Goal: Information Seeking & Learning: Learn about a topic

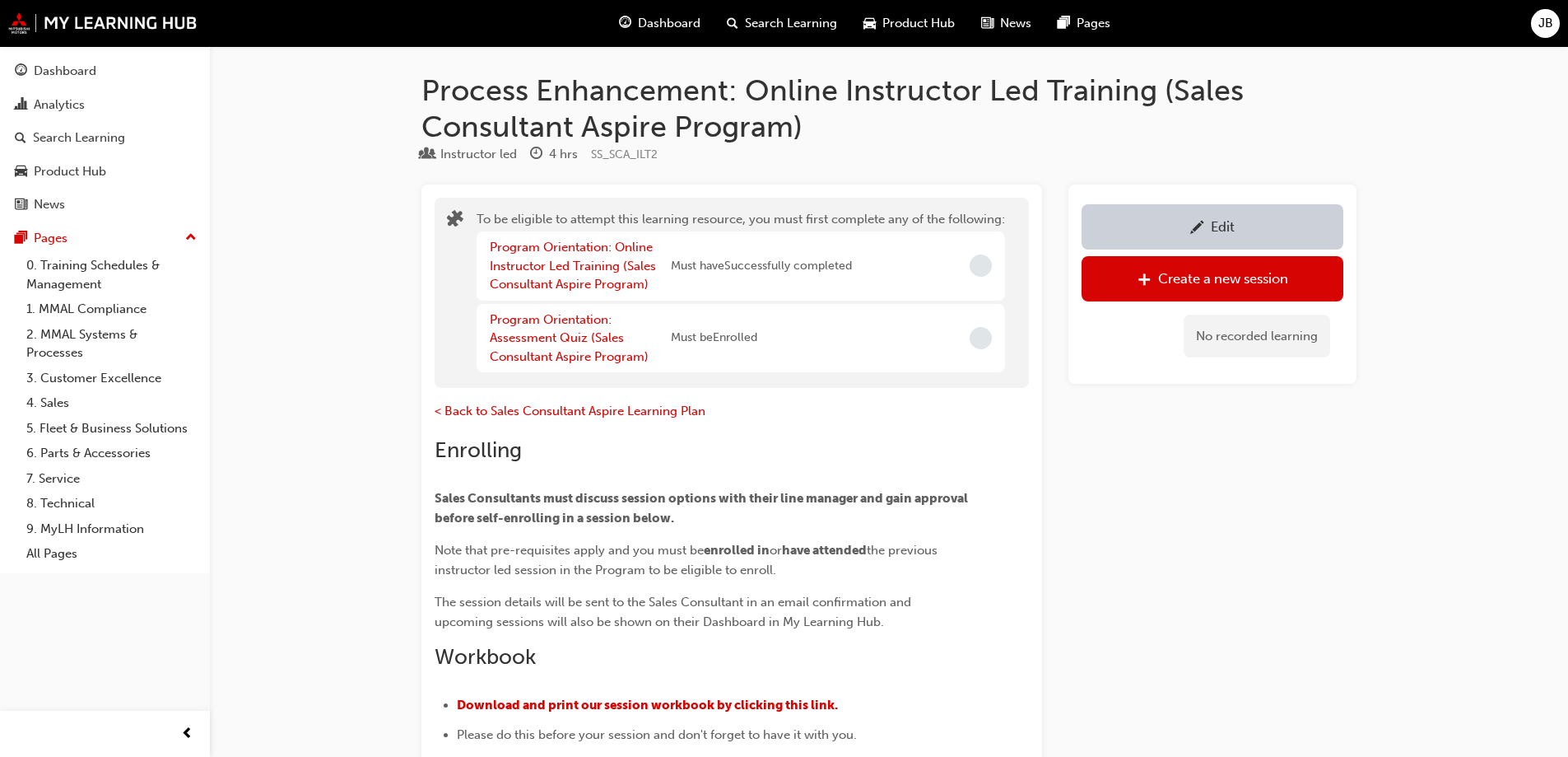
scroll to position [1160, 0]
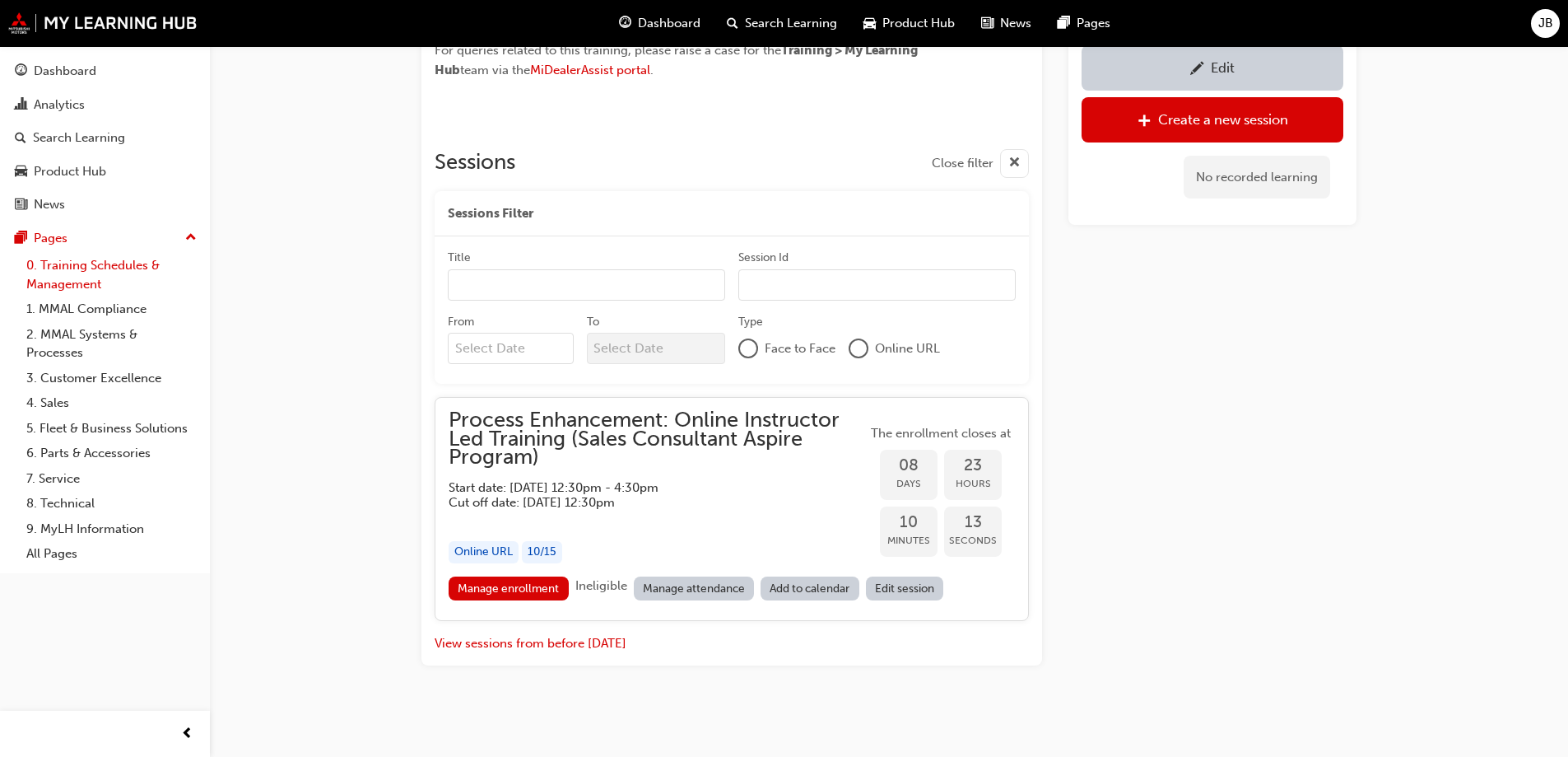
click at [79, 267] on link "0. Training Schedules & Management" at bounding box center [111, 275] width 184 height 44
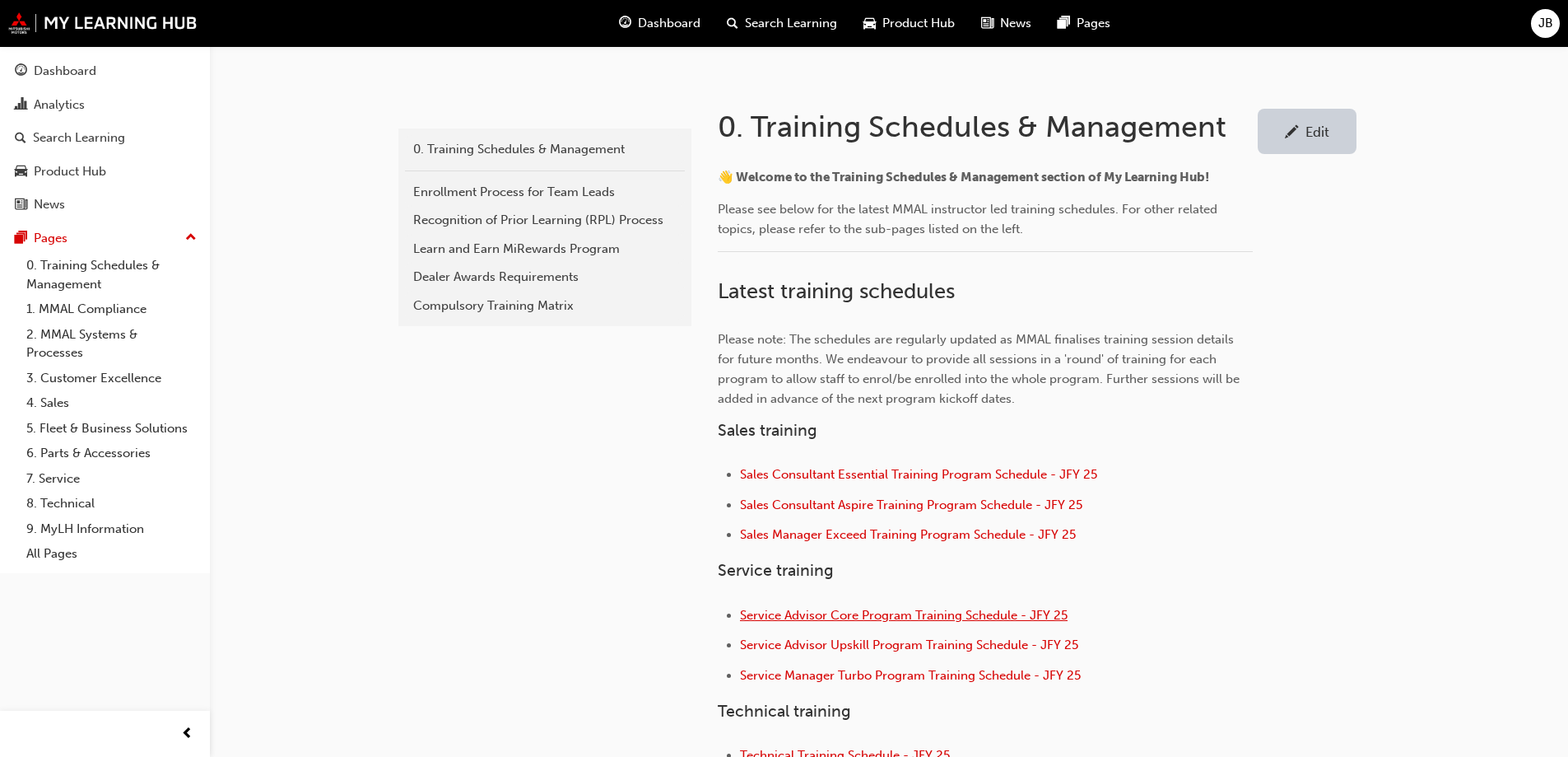
scroll to position [329, 0]
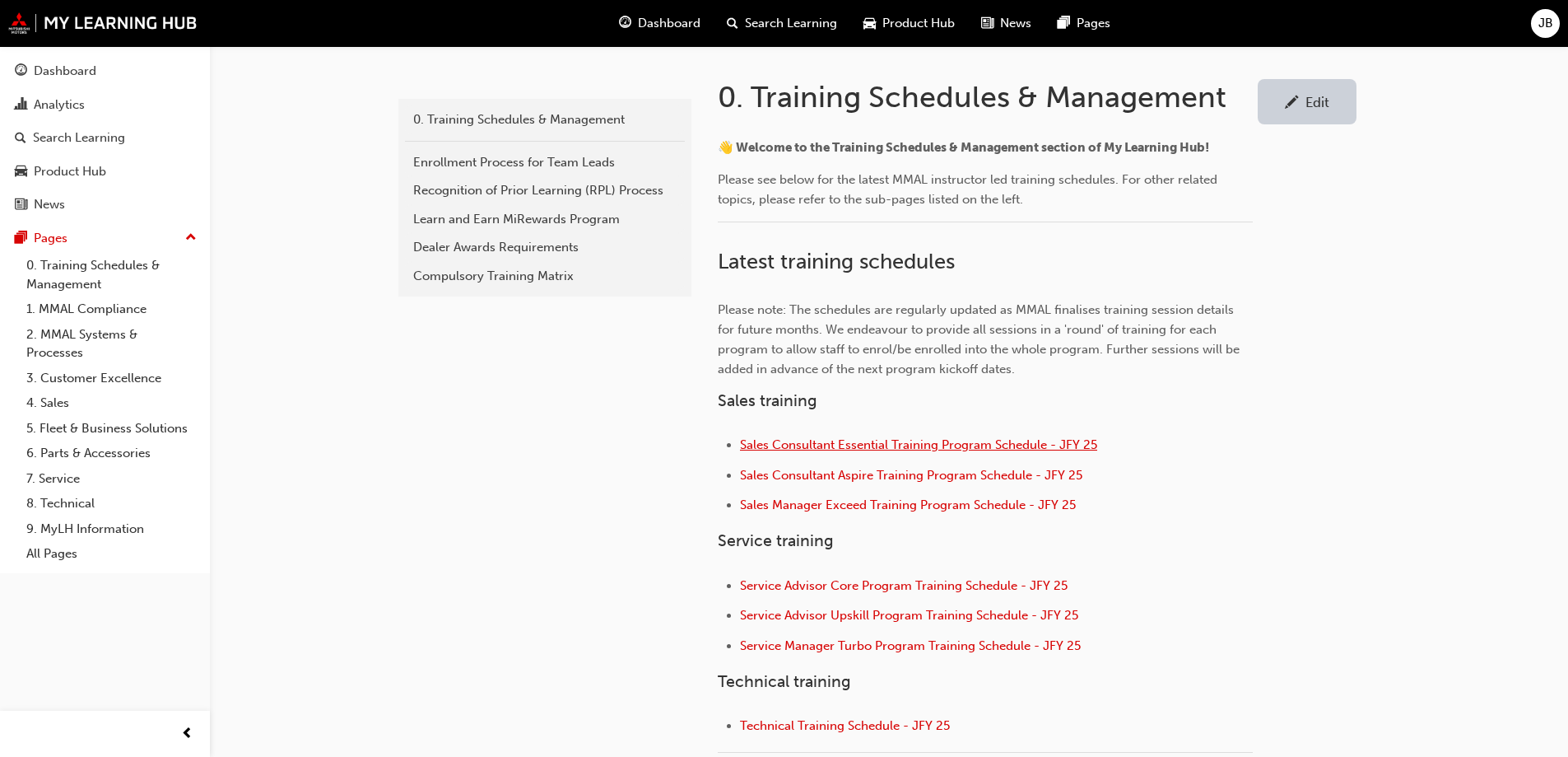
click at [849, 444] on span "Sales Consultant Essential Training Program Schedule - JFY 25" at bounding box center [918, 444] width 357 height 15
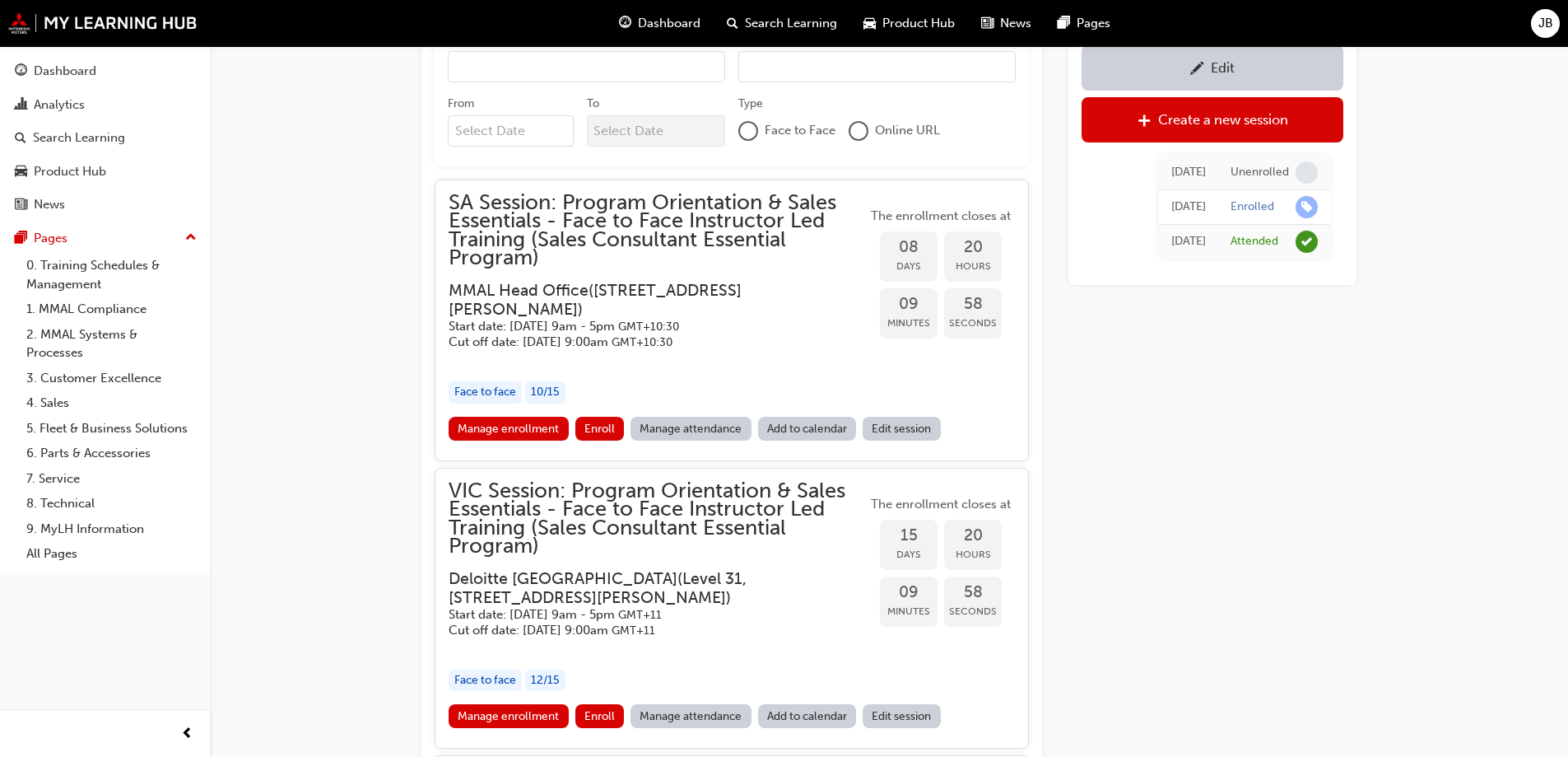
scroll to position [1685, 0]
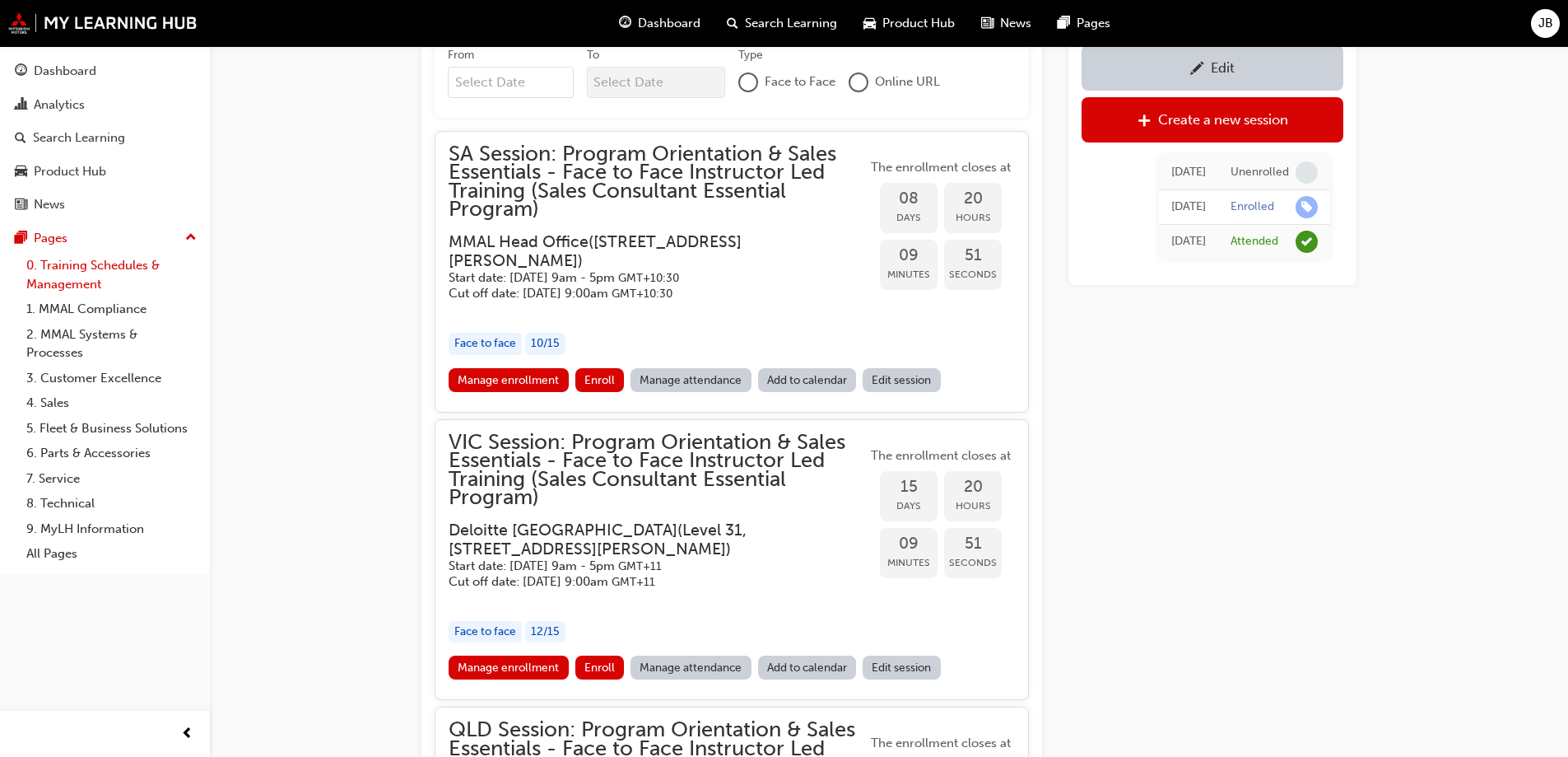
click at [78, 271] on link "0. Training Schedules & Management" at bounding box center [111, 275] width 184 height 44
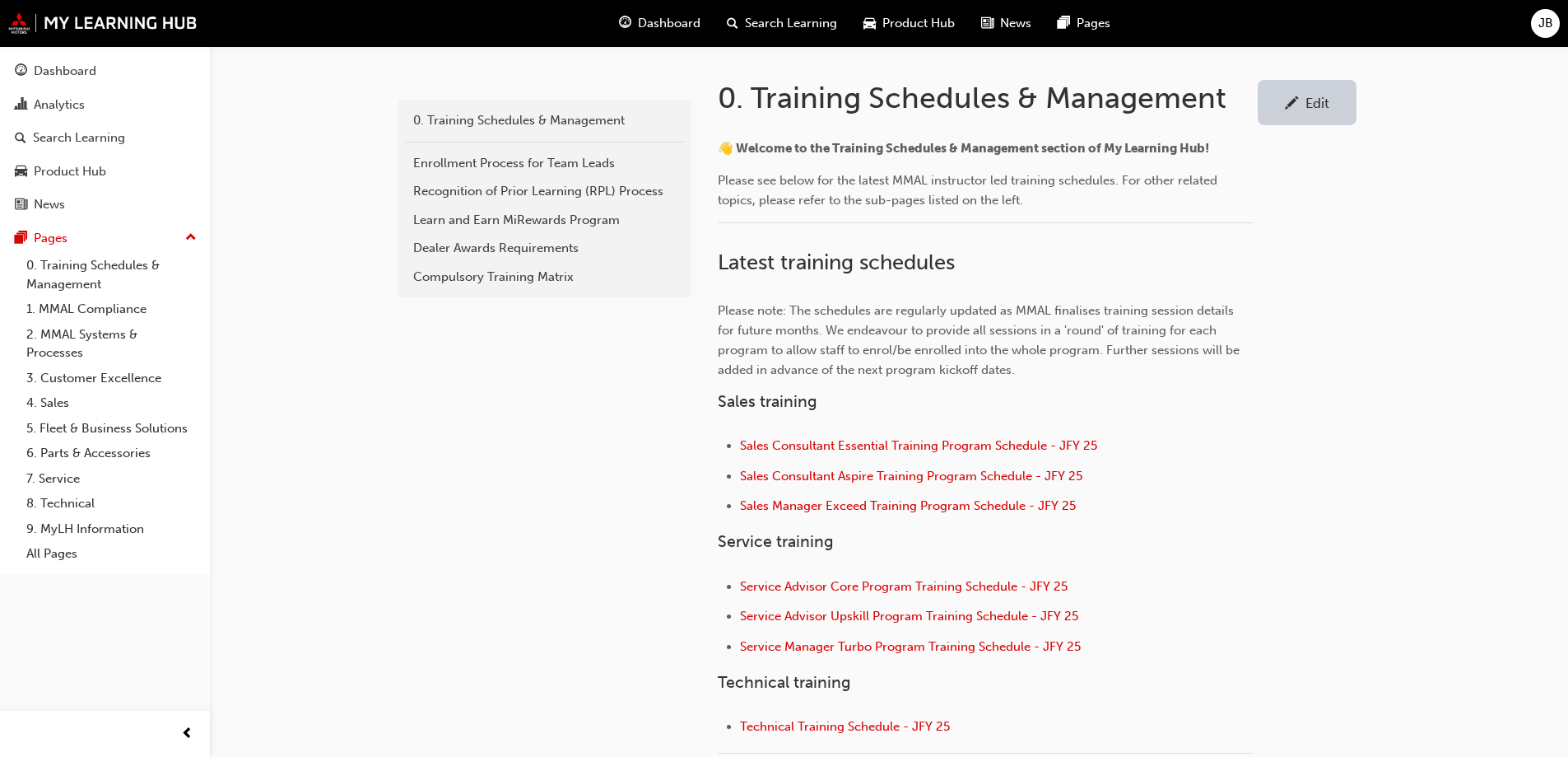
scroll to position [329, 0]
click at [824, 590] on span "Service Advisor Core Program Training Schedule - JFY 25" at bounding box center [904, 585] width 328 height 15
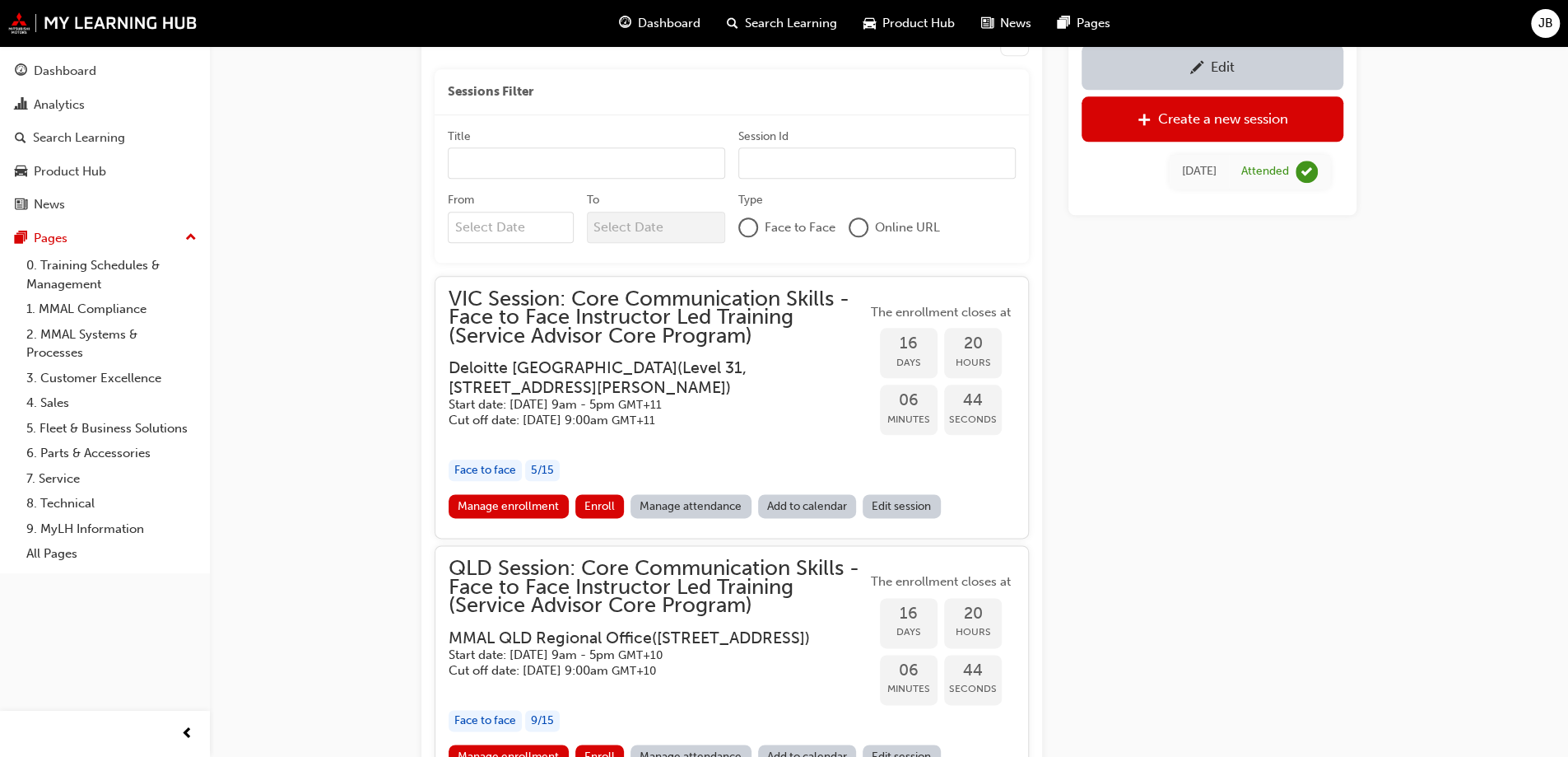
scroll to position [1400, 0]
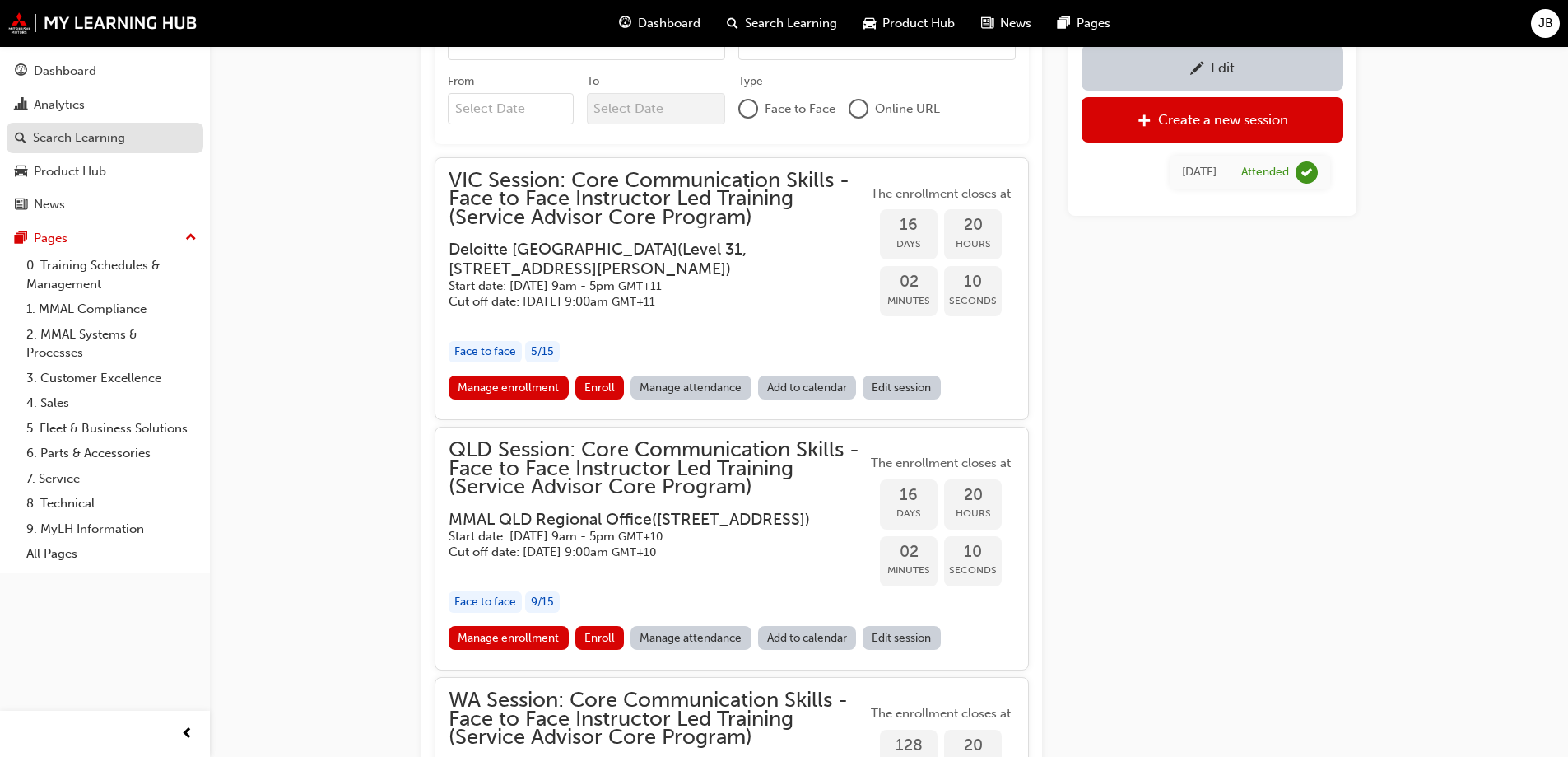
click at [62, 137] on div "Search Learning" at bounding box center [78, 137] width 92 height 19
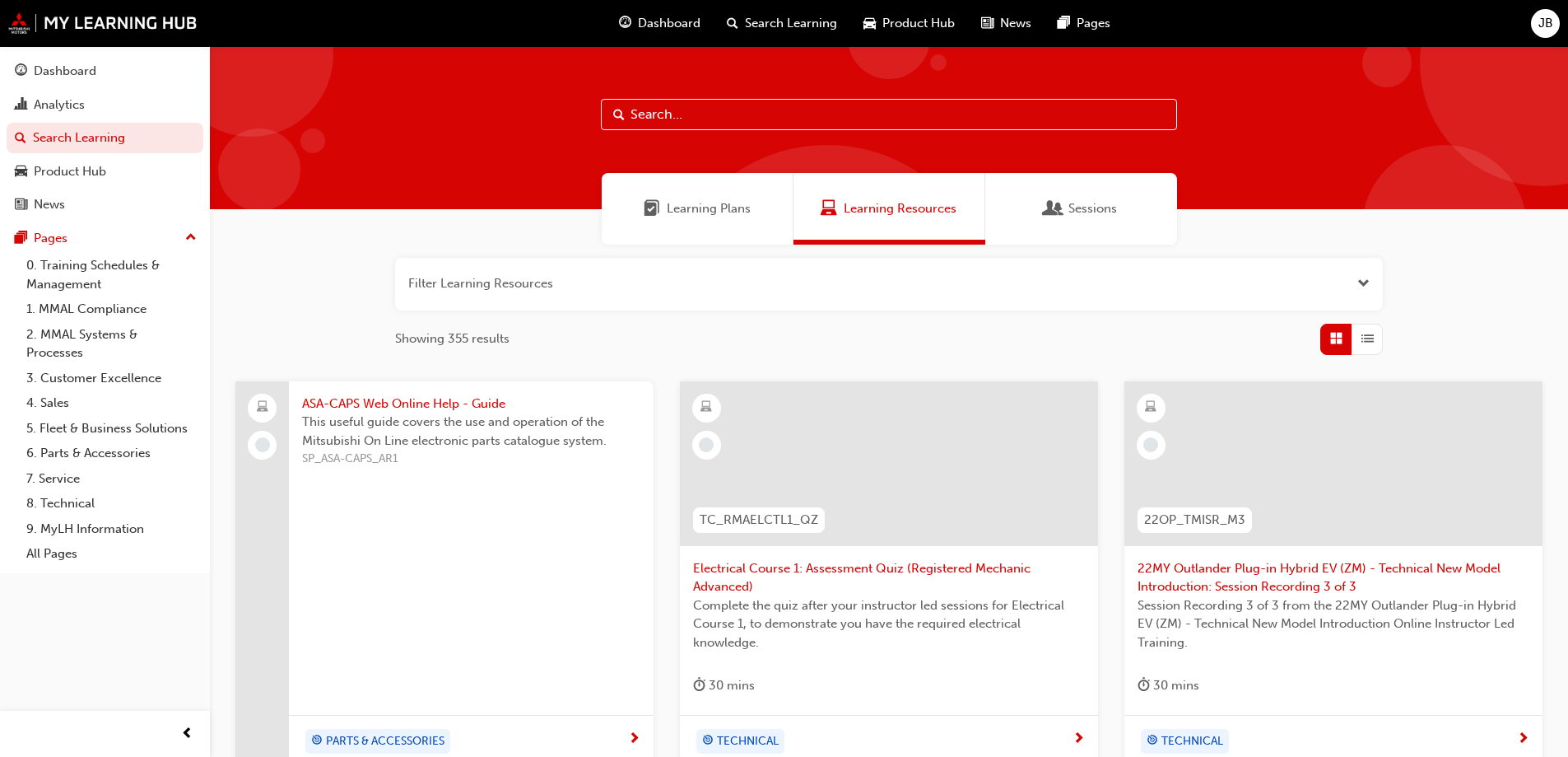
click at [702, 113] on input "text" at bounding box center [889, 114] width 576 height 31
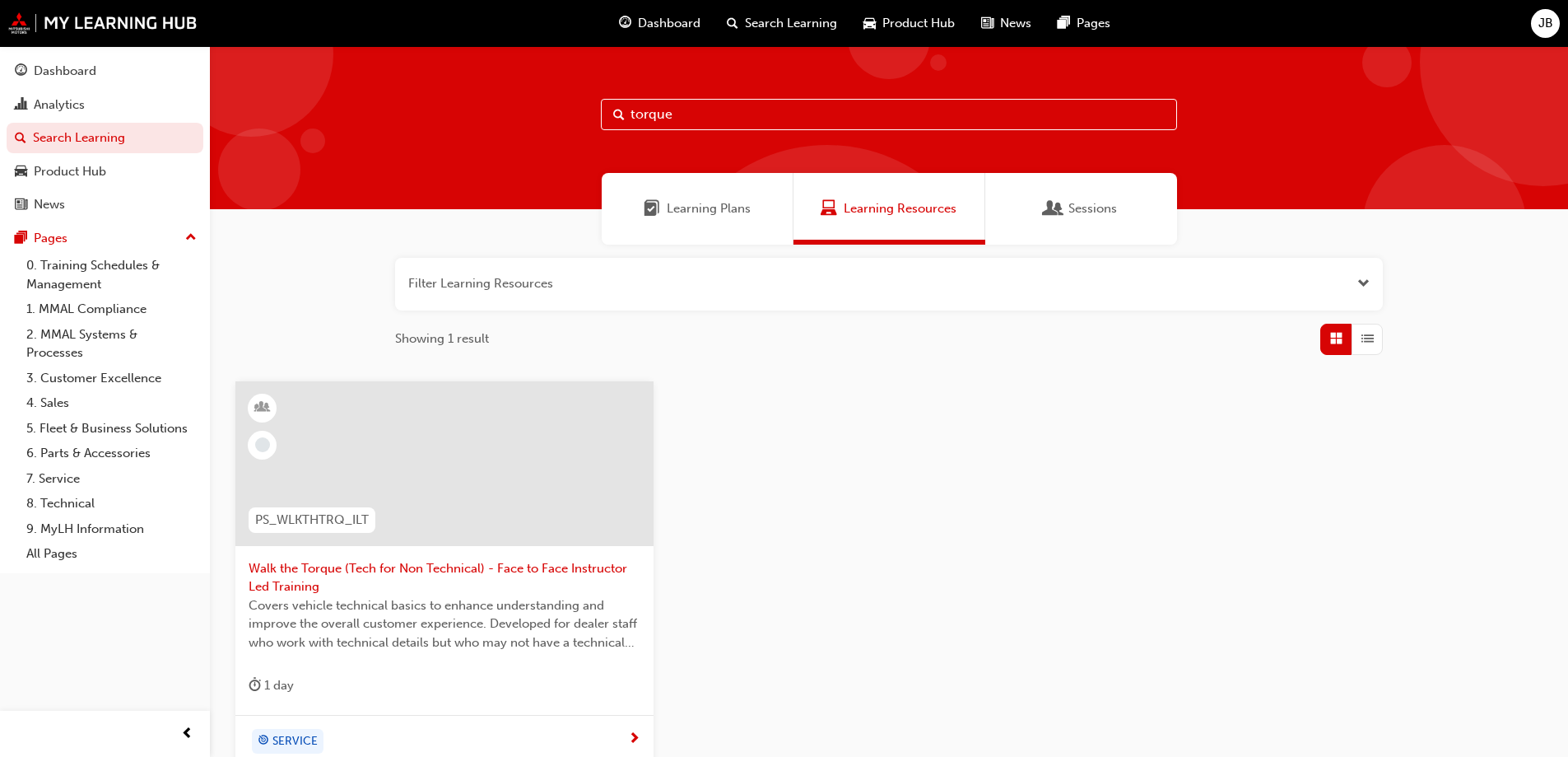
type input "torque"
click at [447, 583] on span "Walk the Torque (Tech for Non Technical) - Face to Face Instructor Led Training" at bounding box center [445, 578] width 392 height 37
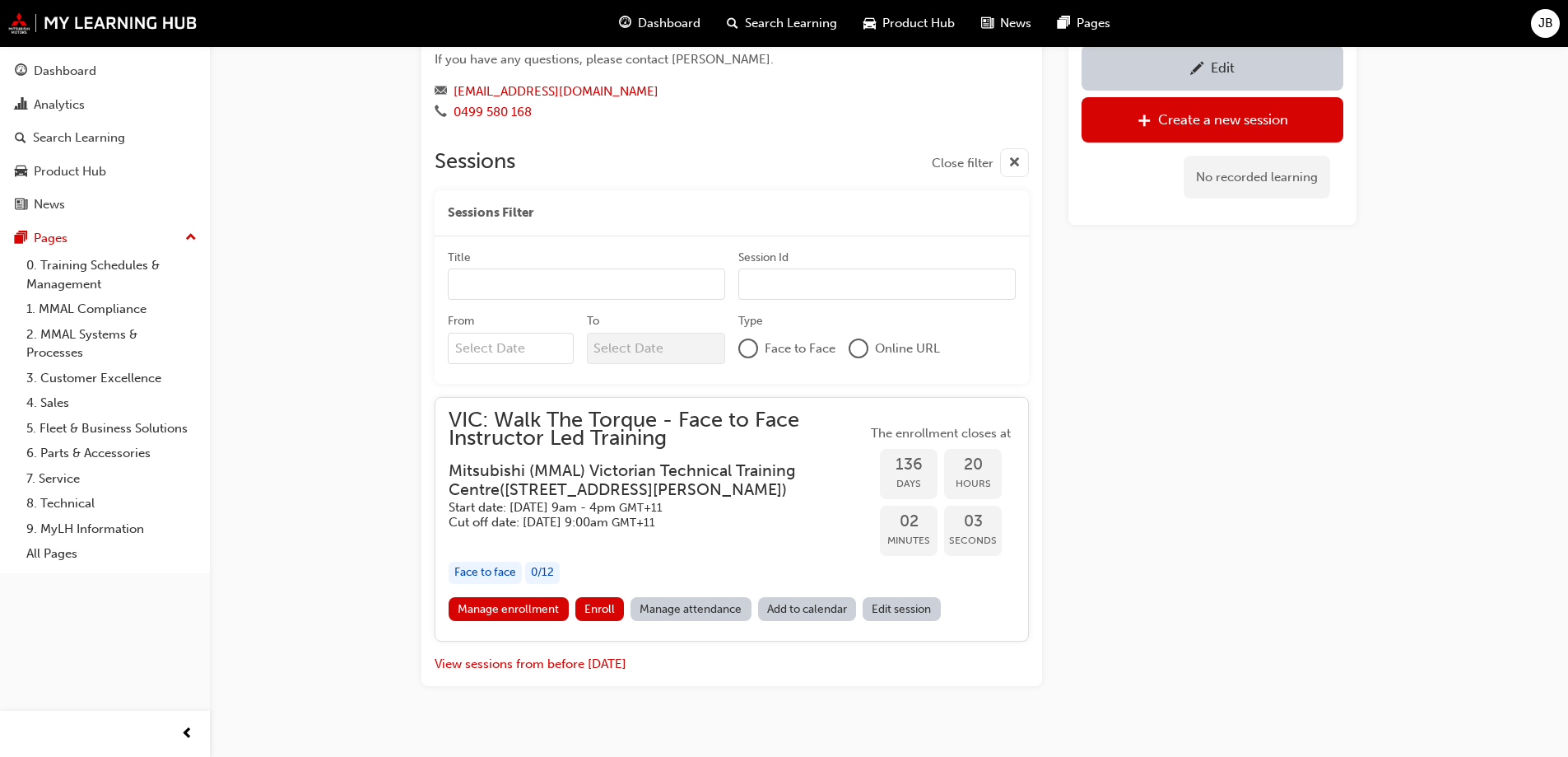
scroll to position [1093, 0]
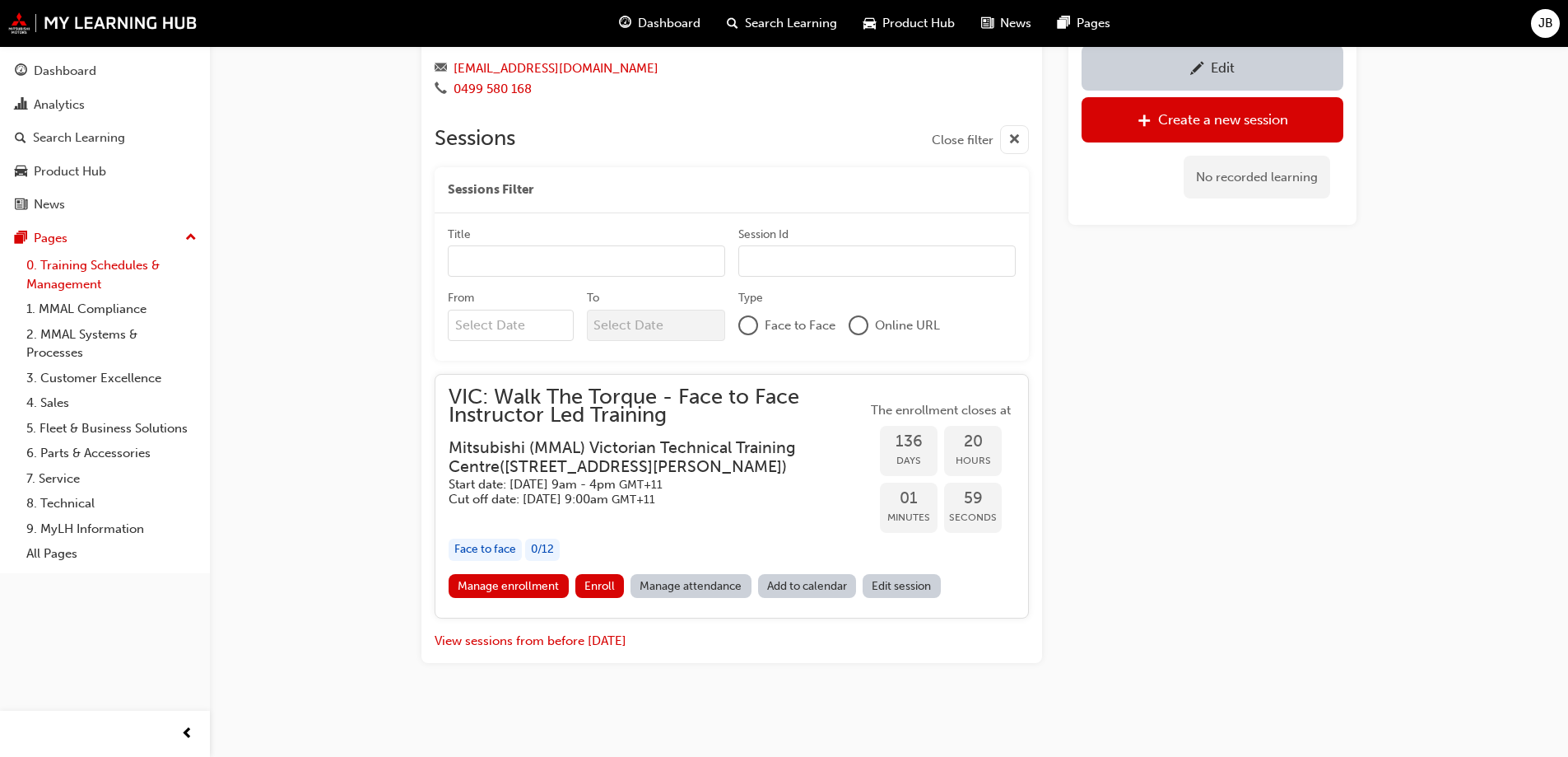
click at [73, 274] on link "0. Training Schedules & Management" at bounding box center [111, 275] width 184 height 44
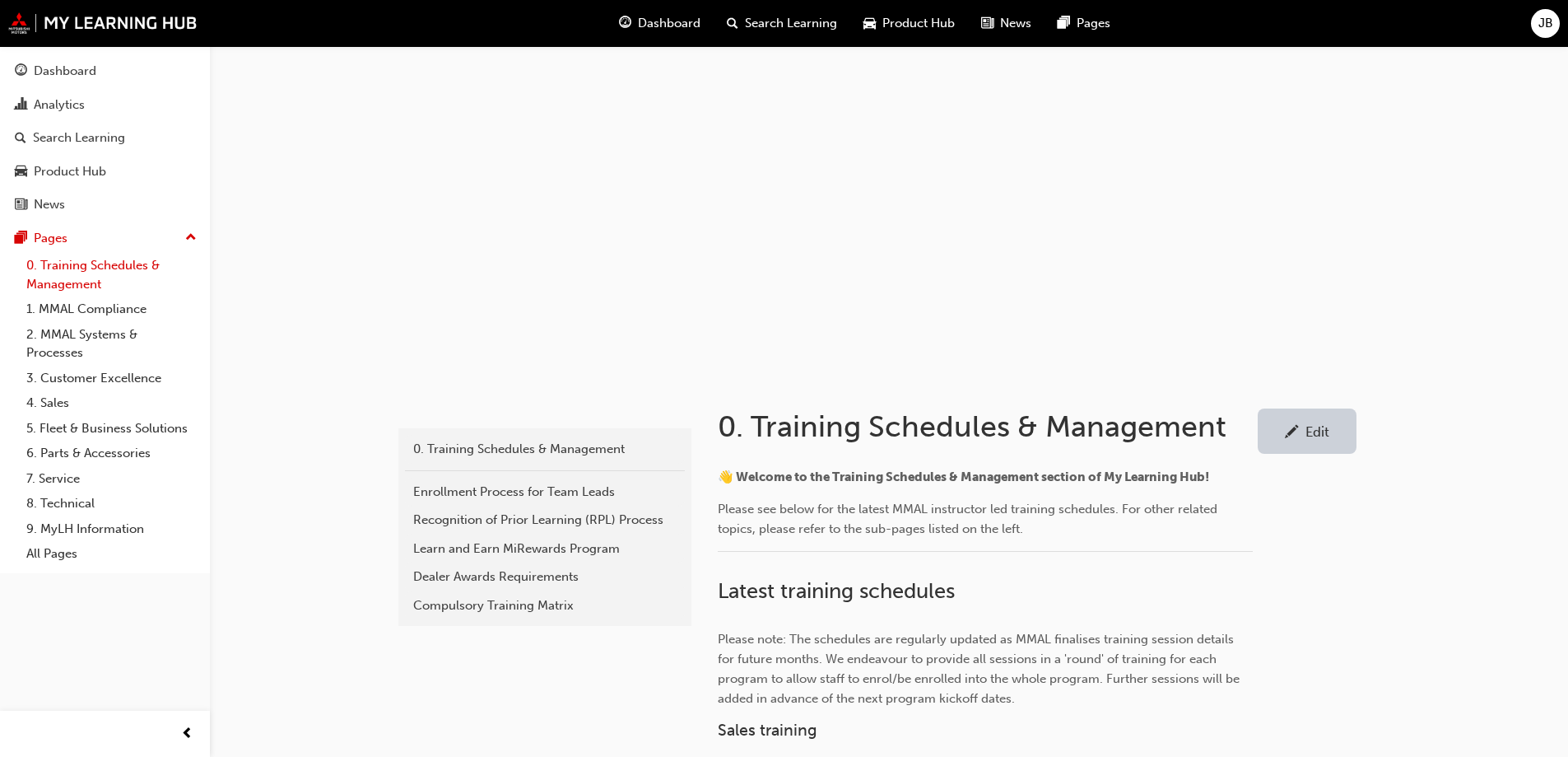
click at [67, 276] on link "0. Training Schedules & Management" at bounding box center [111, 275] width 184 height 44
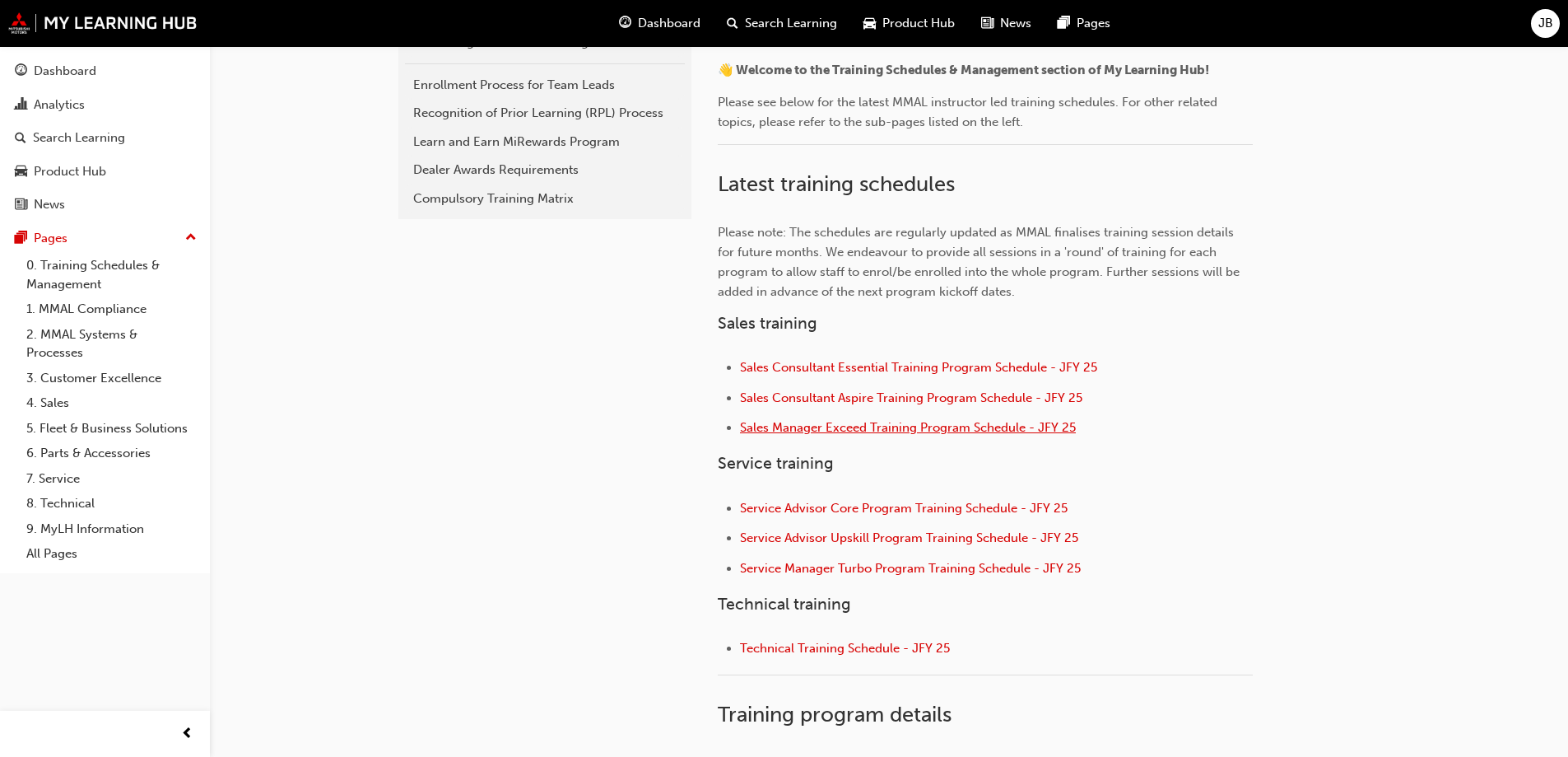
scroll to position [412, 0]
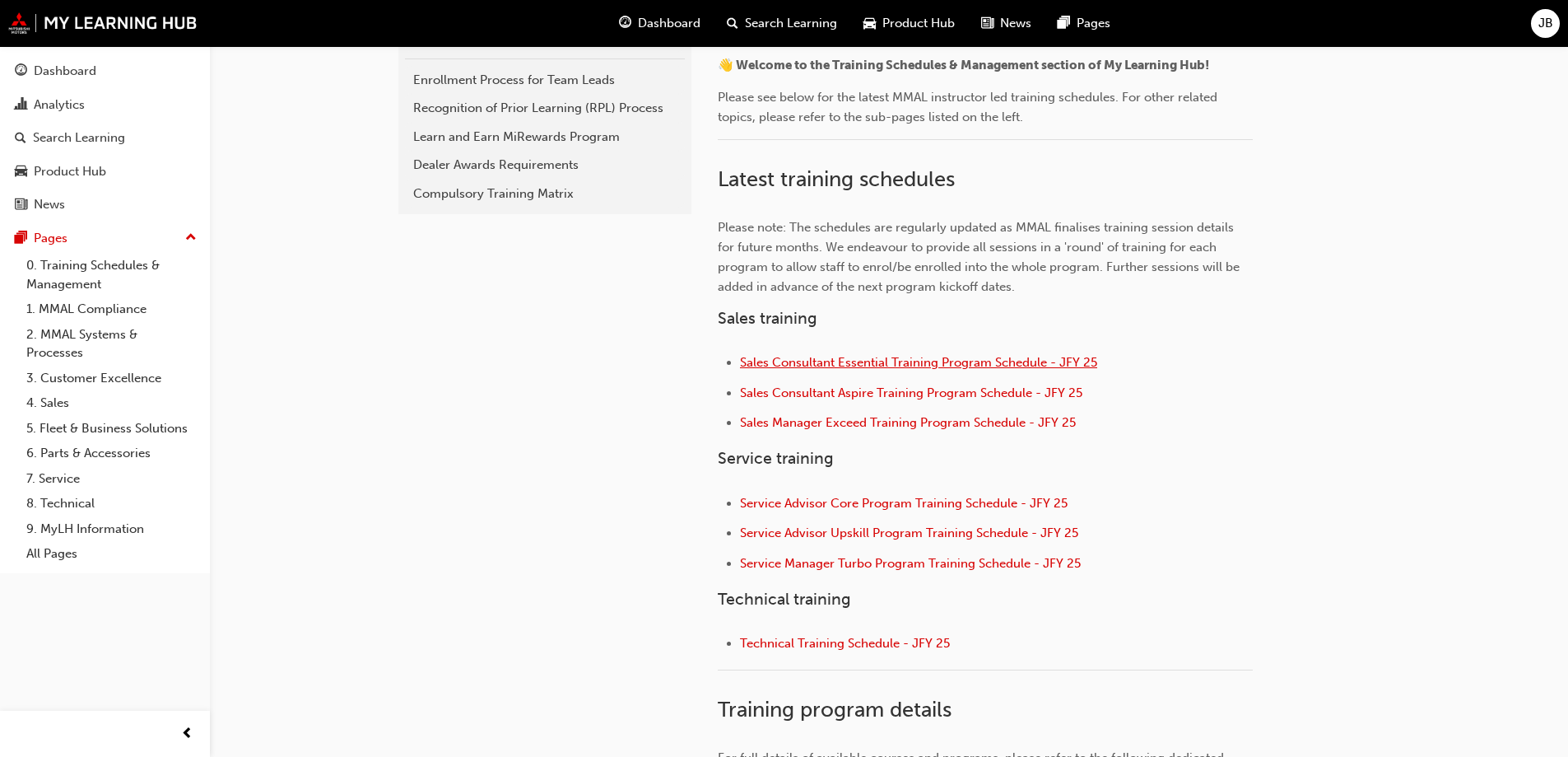
click at [838, 358] on span "Sales Consultant Essential Training Program Schedule - JFY 25" at bounding box center [918, 362] width 357 height 15
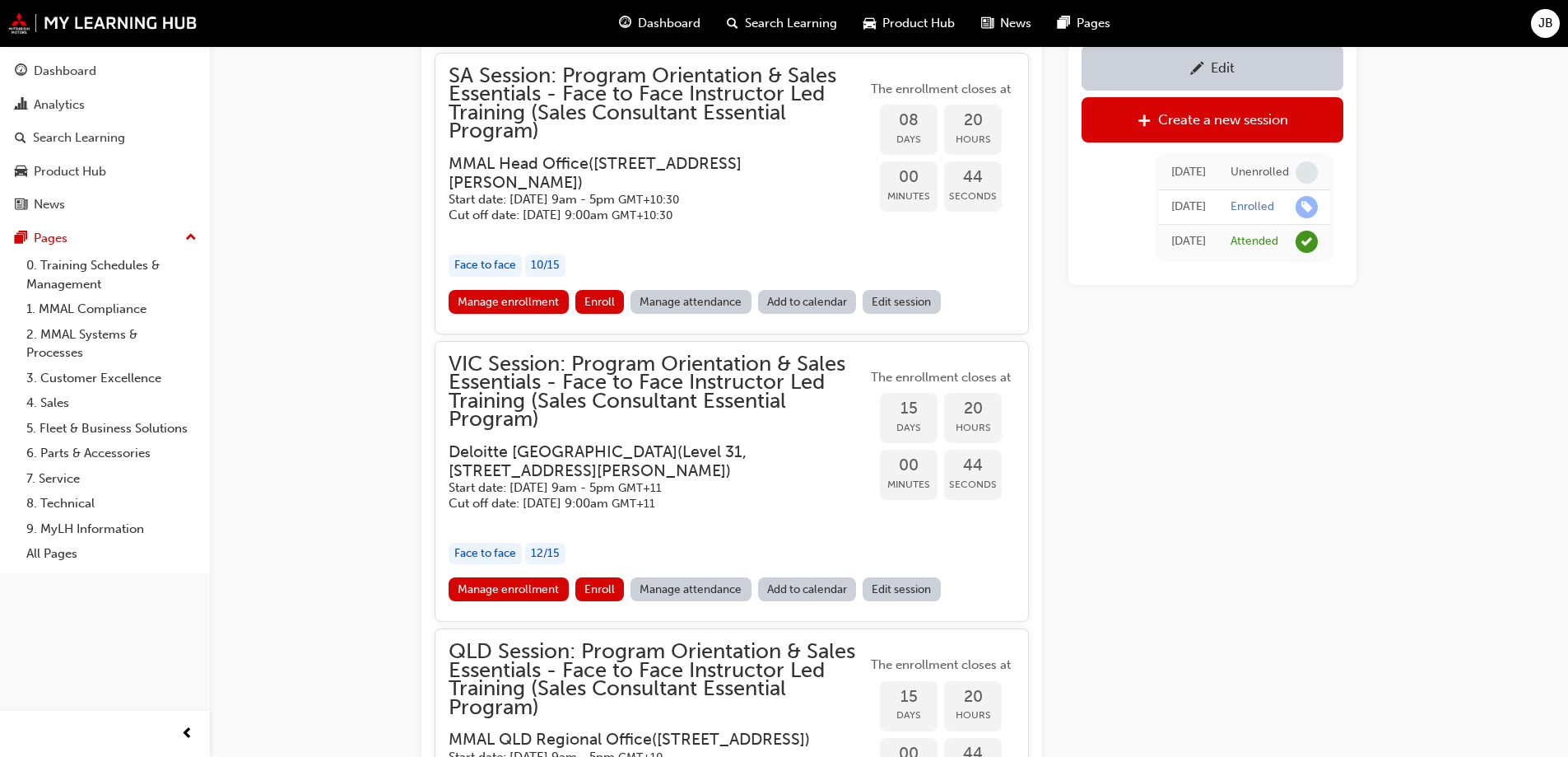
scroll to position [1768, 0]
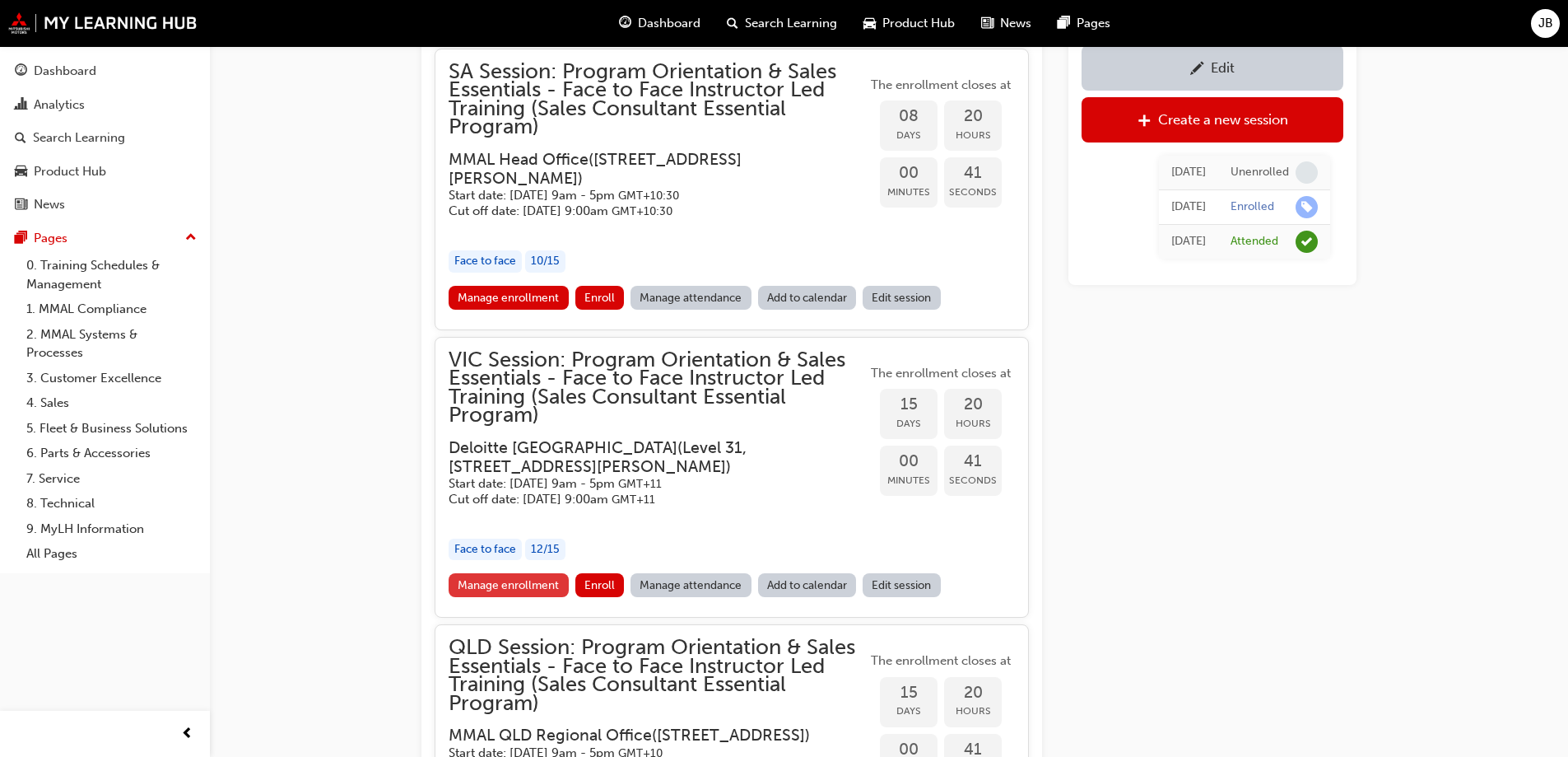
click at [500, 580] on link "Manage enrollment" at bounding box center [508, 585] width 120 height 24
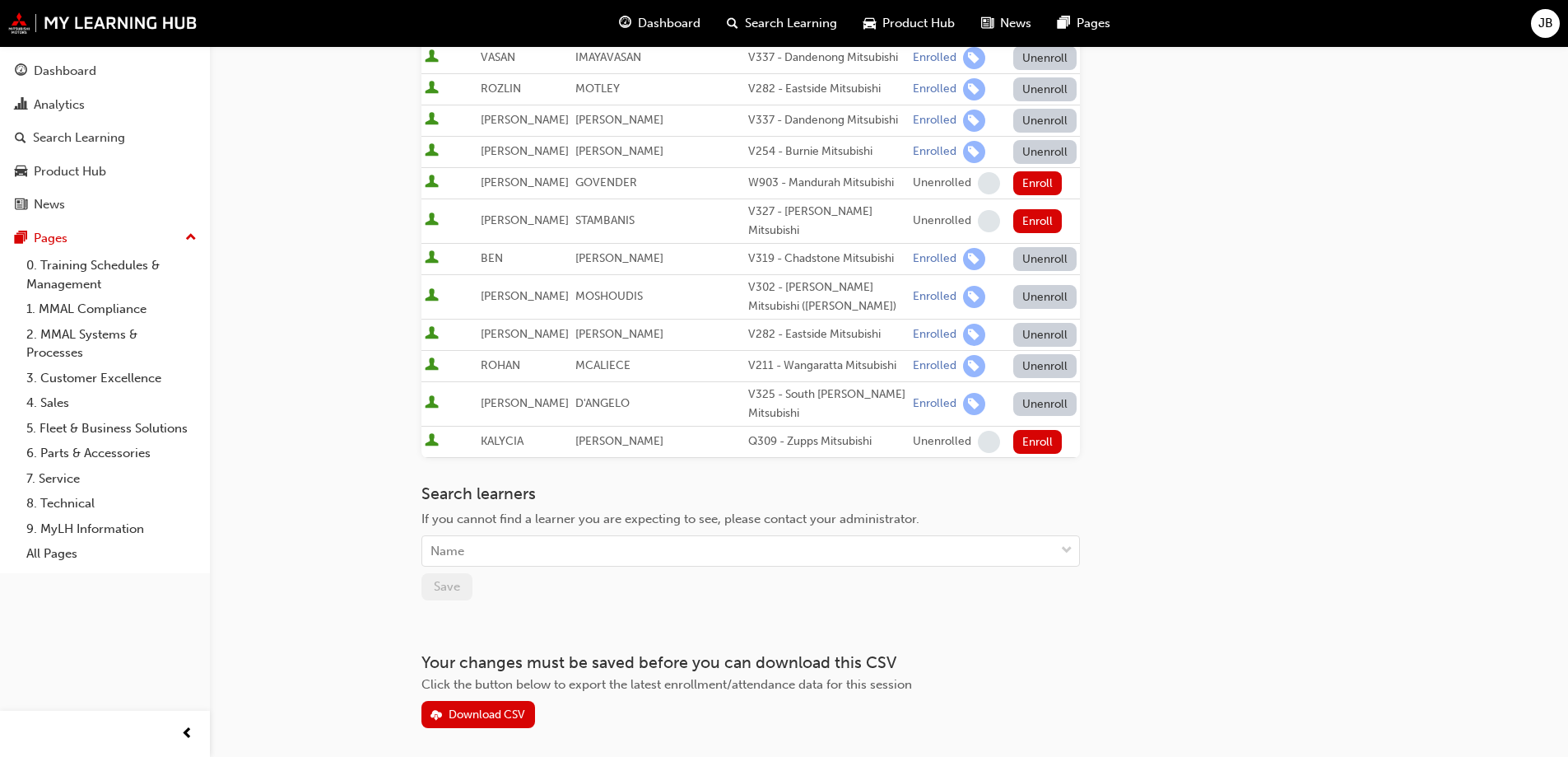
scroll to position [494, 0]
click at [481, 706] on div "Download CSV" at bounding box center [487, 713] width 77 height 14
click at [88, 273] on link "0. Training Schedules & Management" at bounding box center [111, 275] width 184 height 44
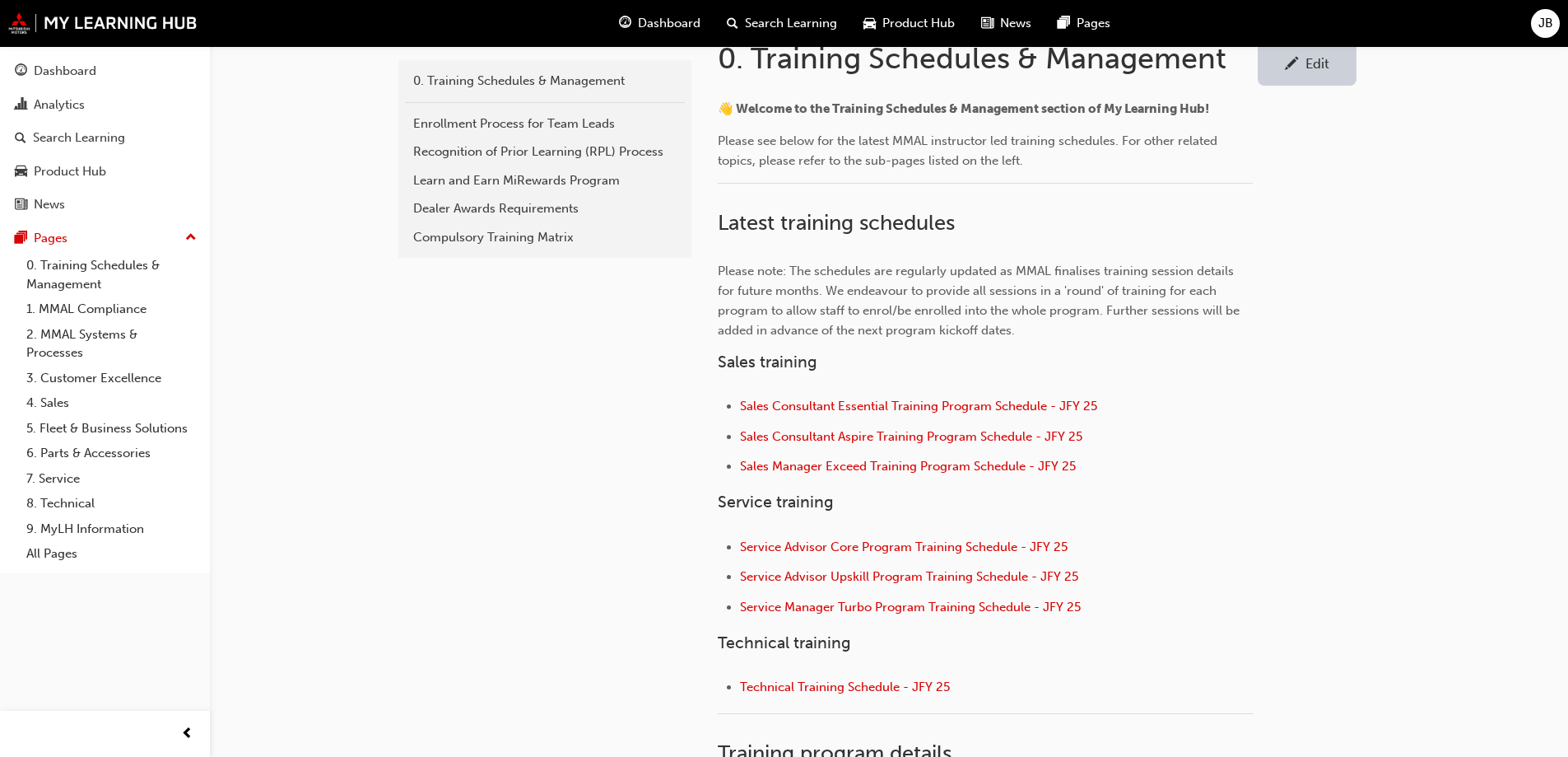
scroll to position [412, 0]
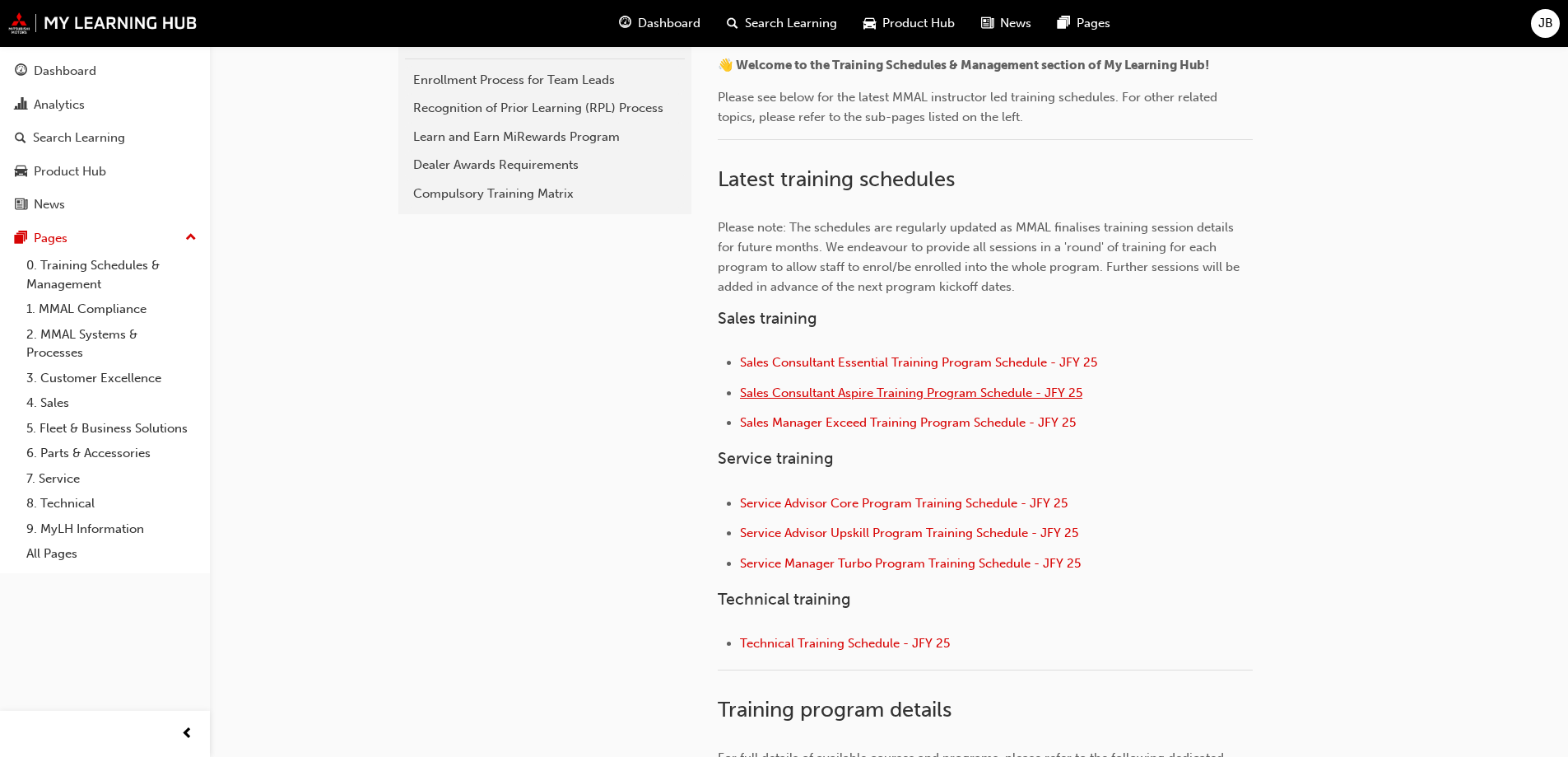
click at [858, 391] on span "Sales Consultant Aspire Training Program Schedule - JFY 25" at bounding box center [911, 392] width 342 height 15
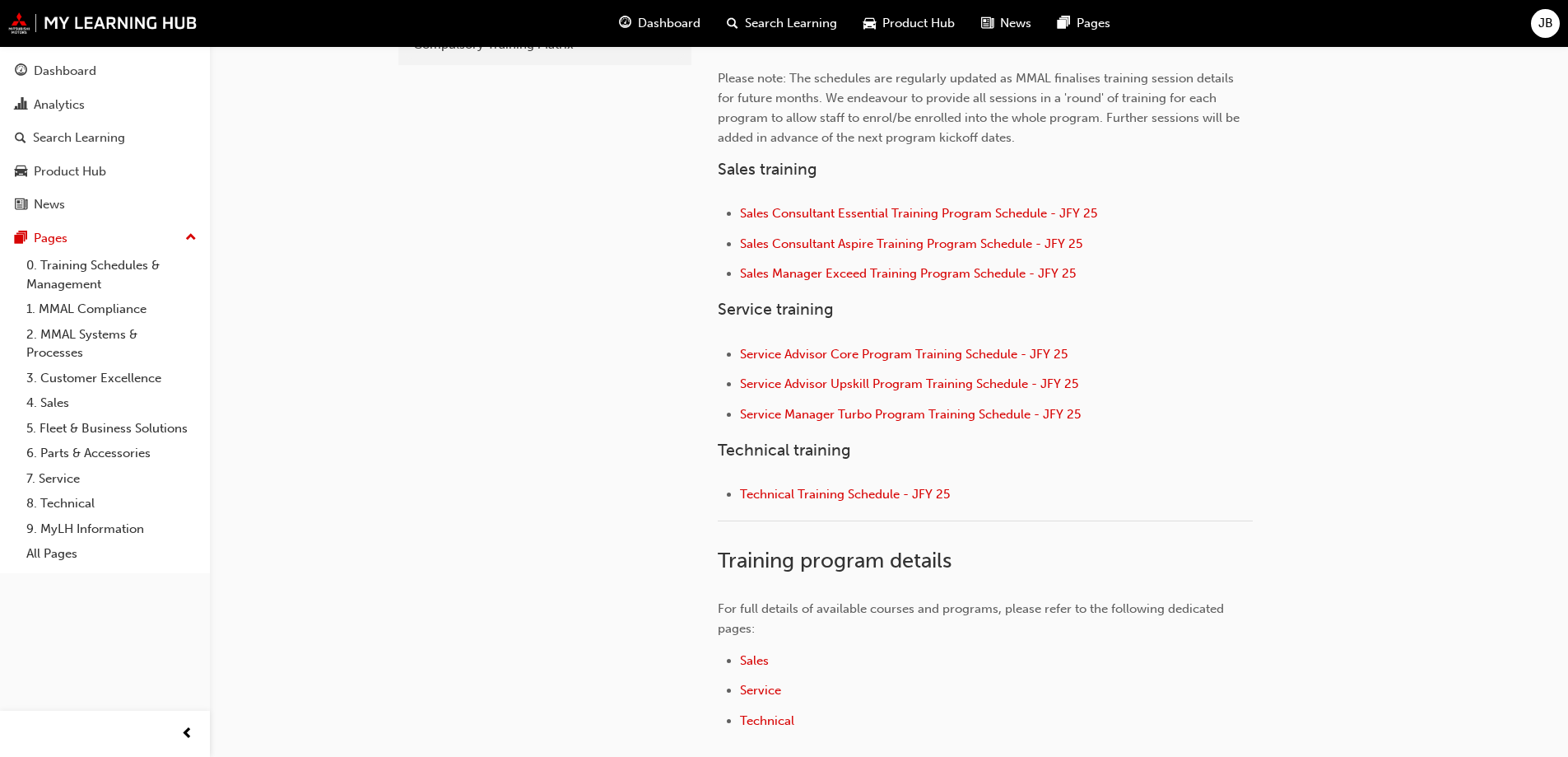
scroll to position [576, 0]
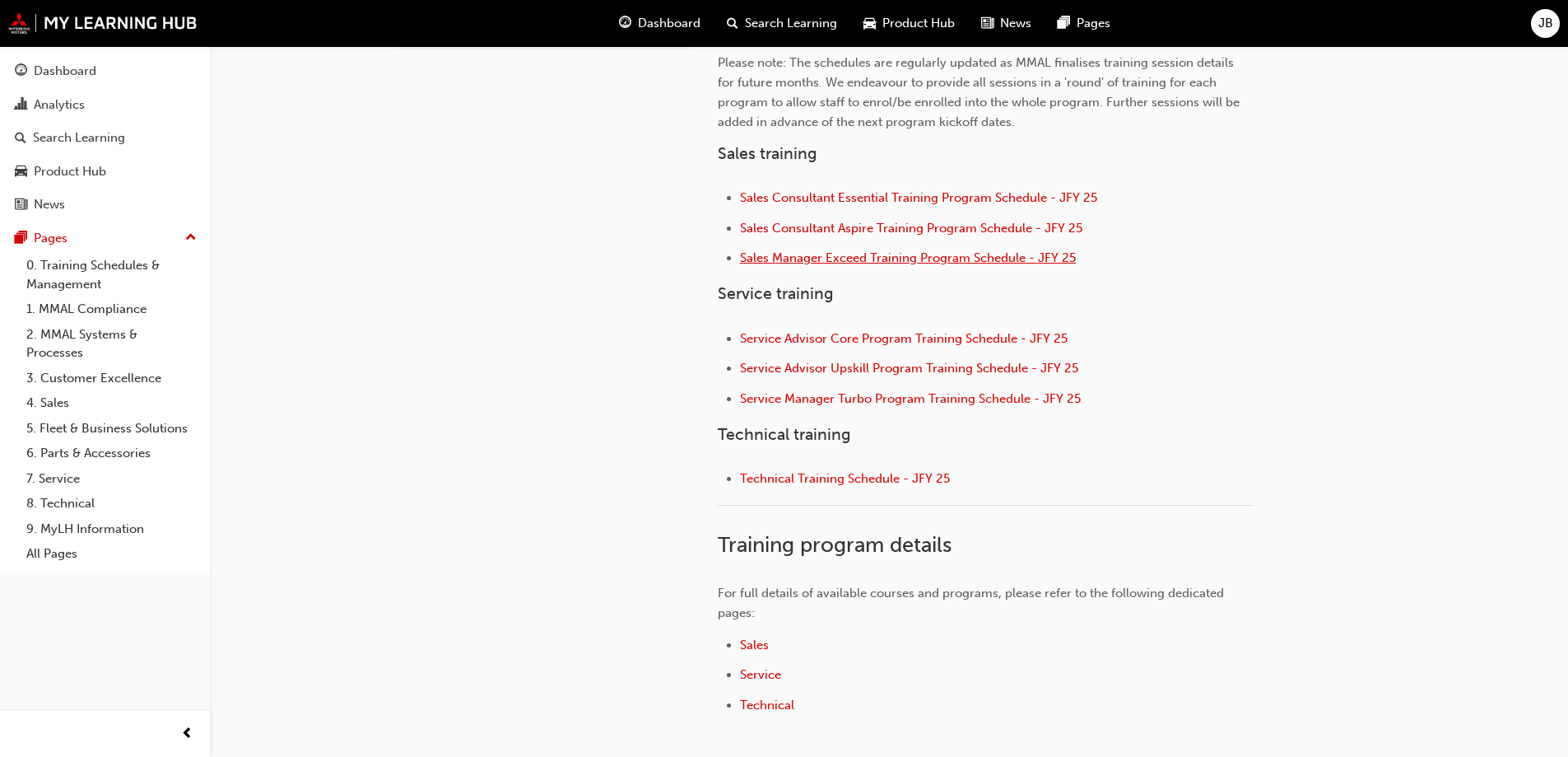
click at [835, 258] on span "Sales Manager Exceed Training Program Schedule - JFY 25" at bounding box center [907, 258] width 336 height 15
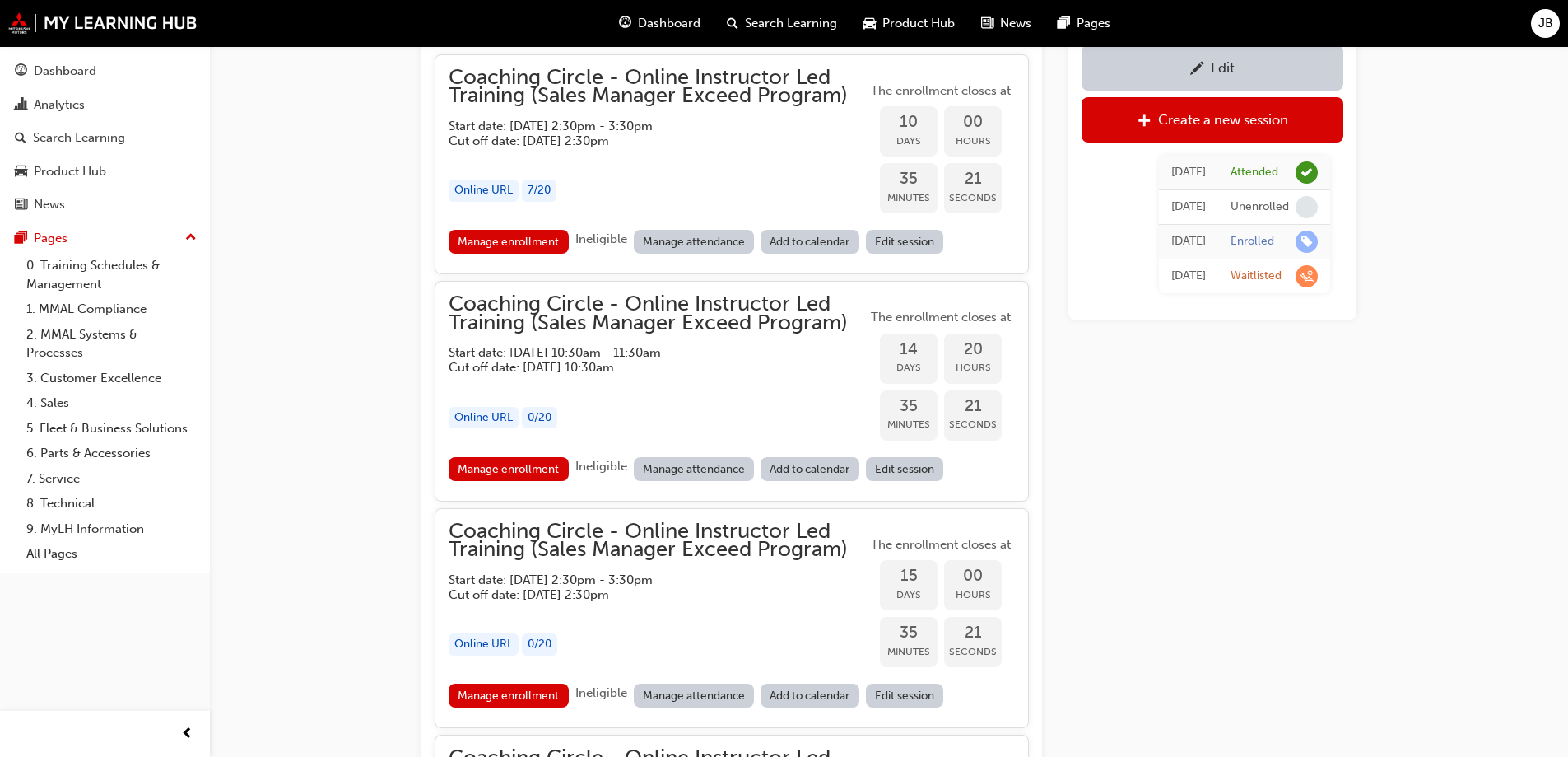
scroll to position [1502, 0]
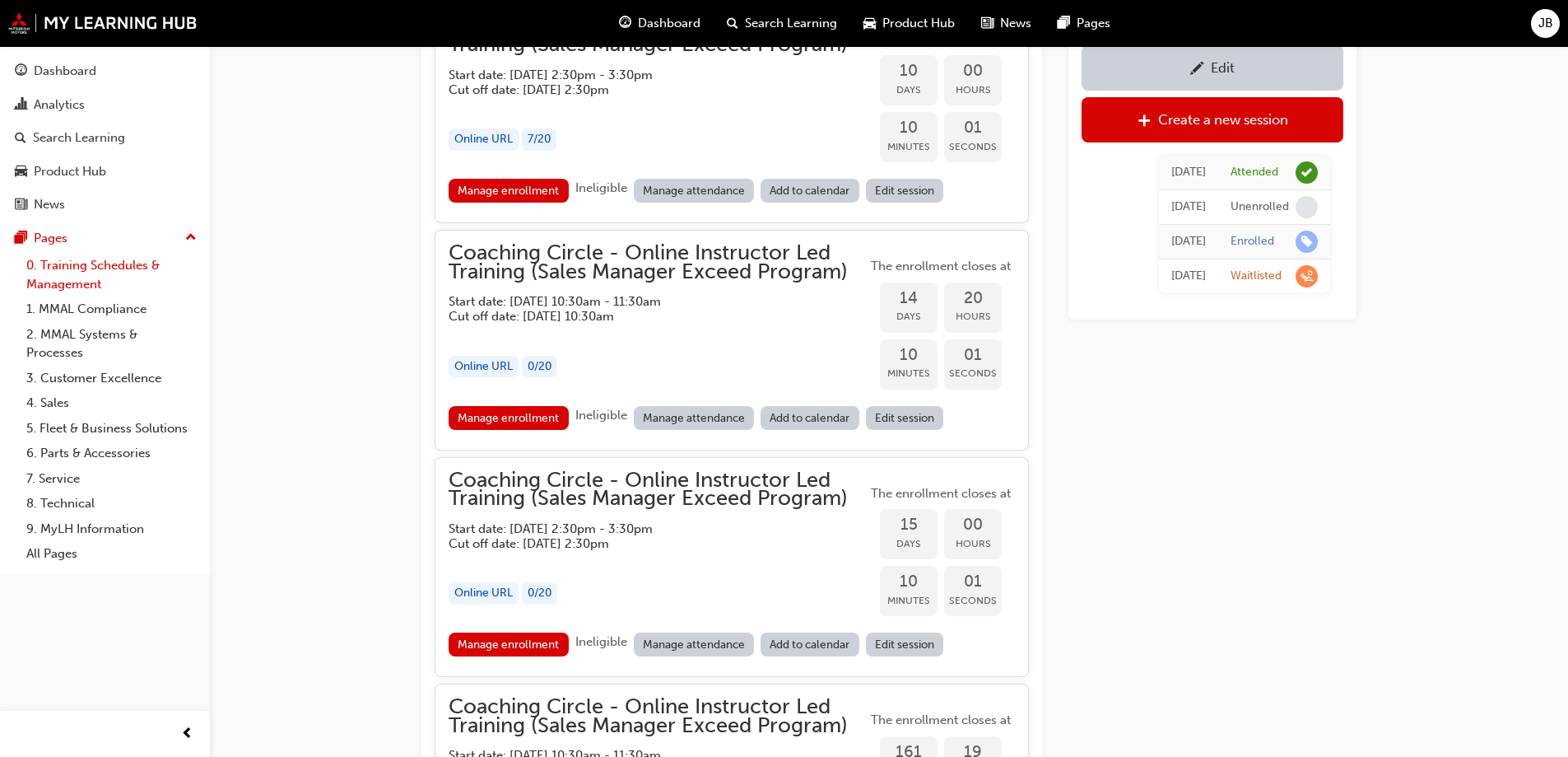
click at [71, 274] on link "0. Training Schedules & Management" at bounding box center [111, 275] width 184 height 44
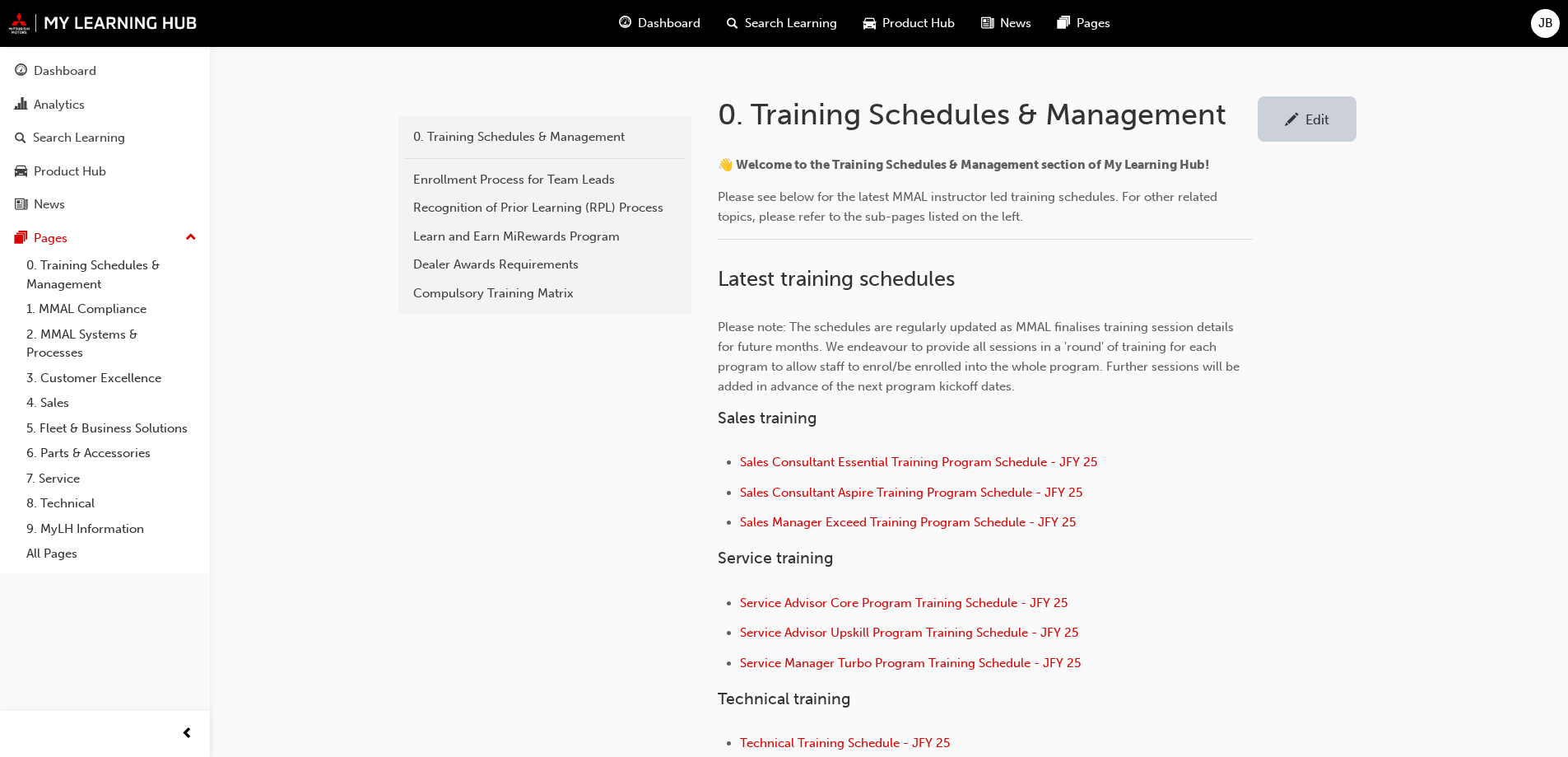
scroll to position [329, 0]
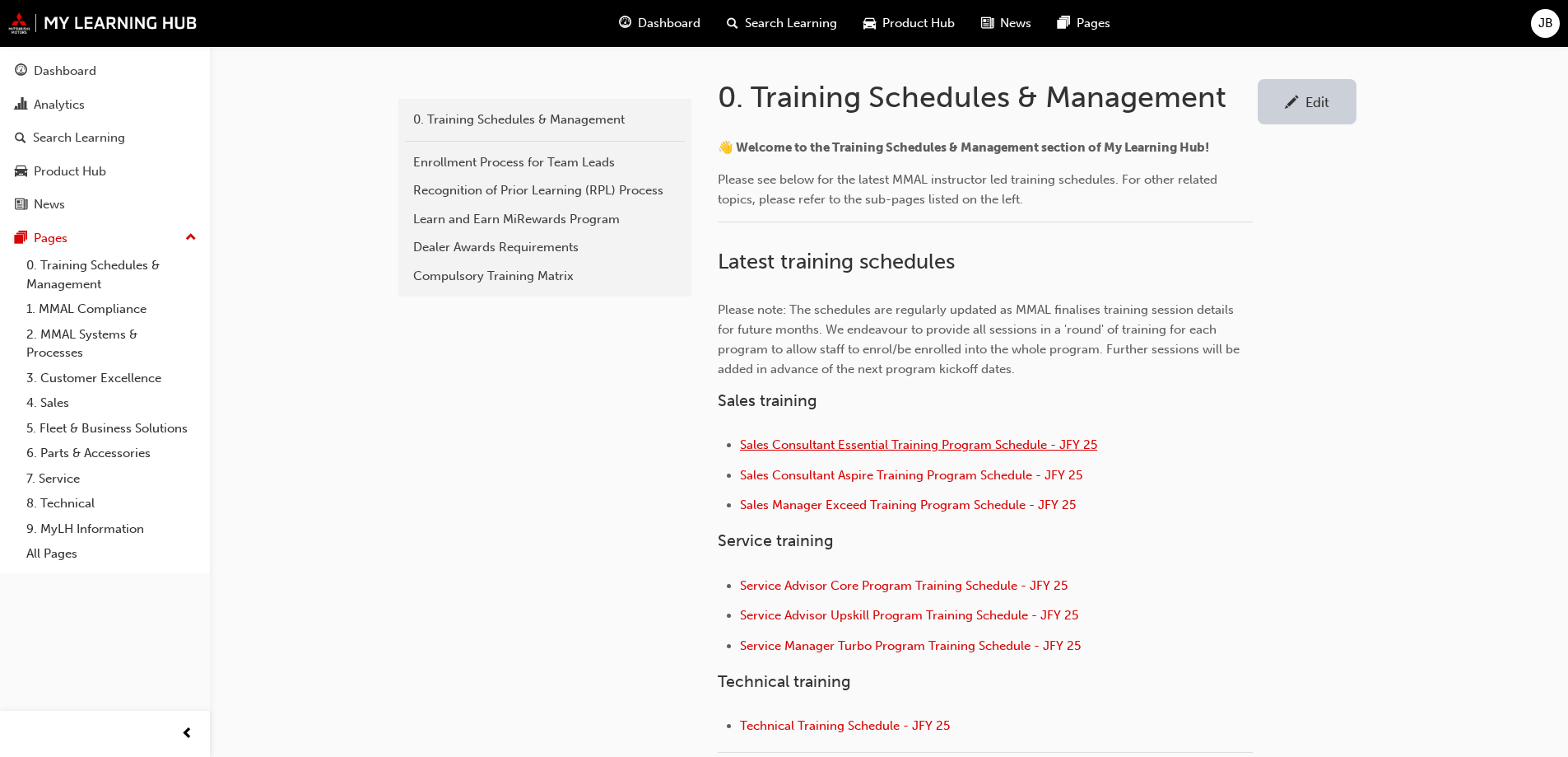
click at [862, 447] on span "Sales Consultant Essential Training Program Schedule - JFY 25" at bounding box center [918, 444] width 357 height 15
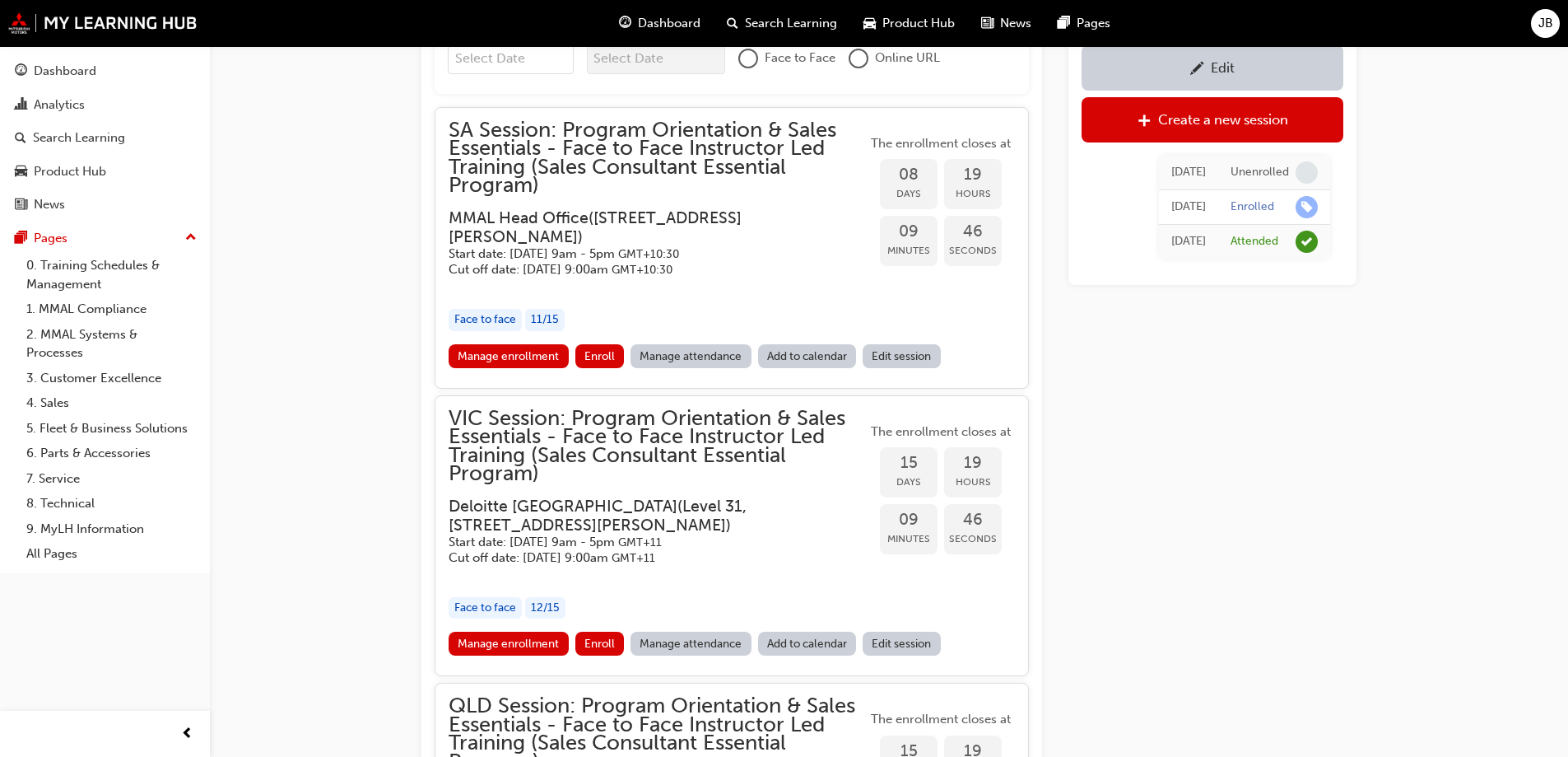
scroll to position [1768, 0]
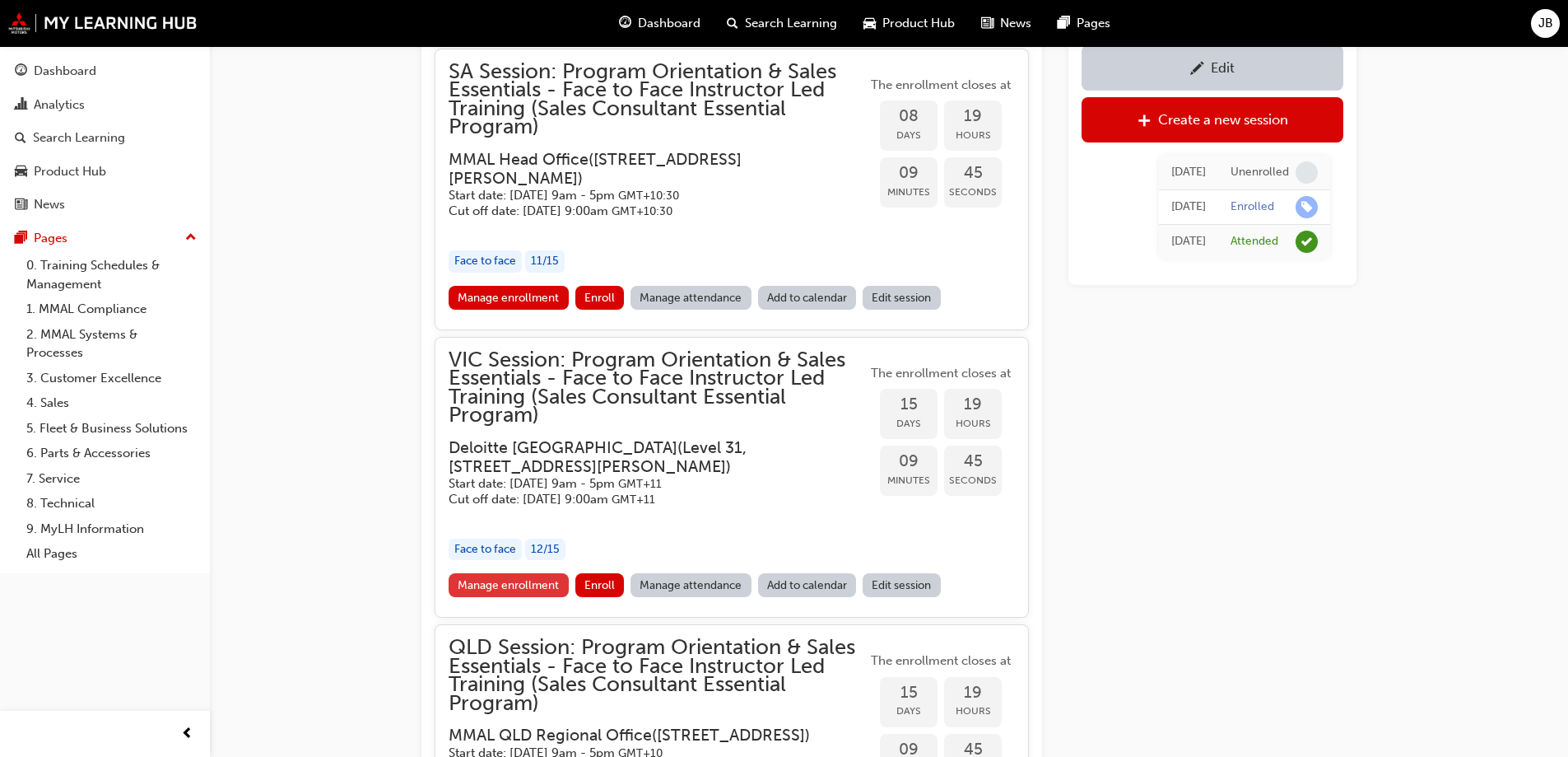
click at [542, 578] on link "Manage enrollment" at bounding box center [508, 585] width 120 height 24
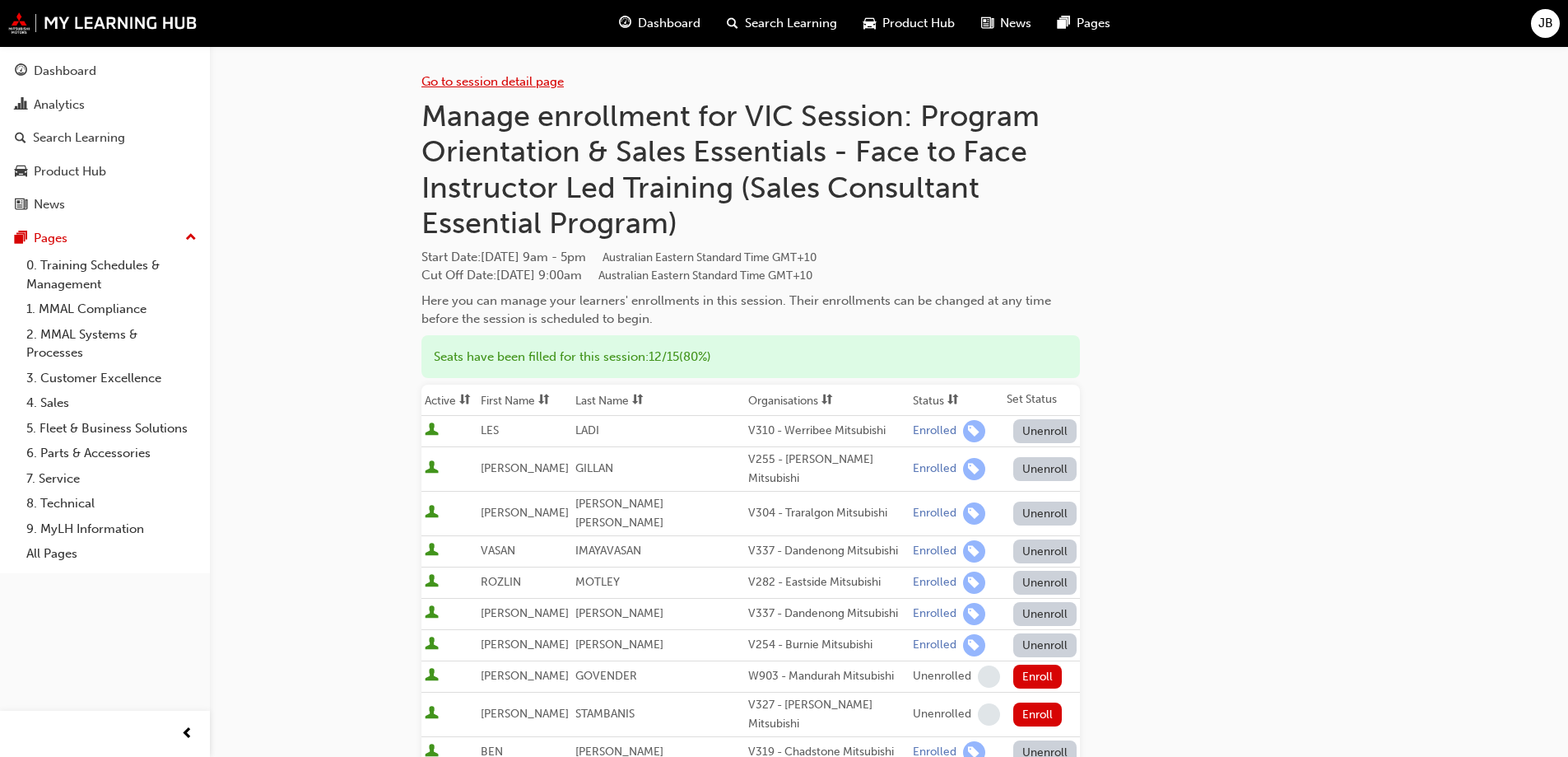
click at [461, 79] on link "Go to session detail page" at bounding box center [493, 81] width 143 height 15
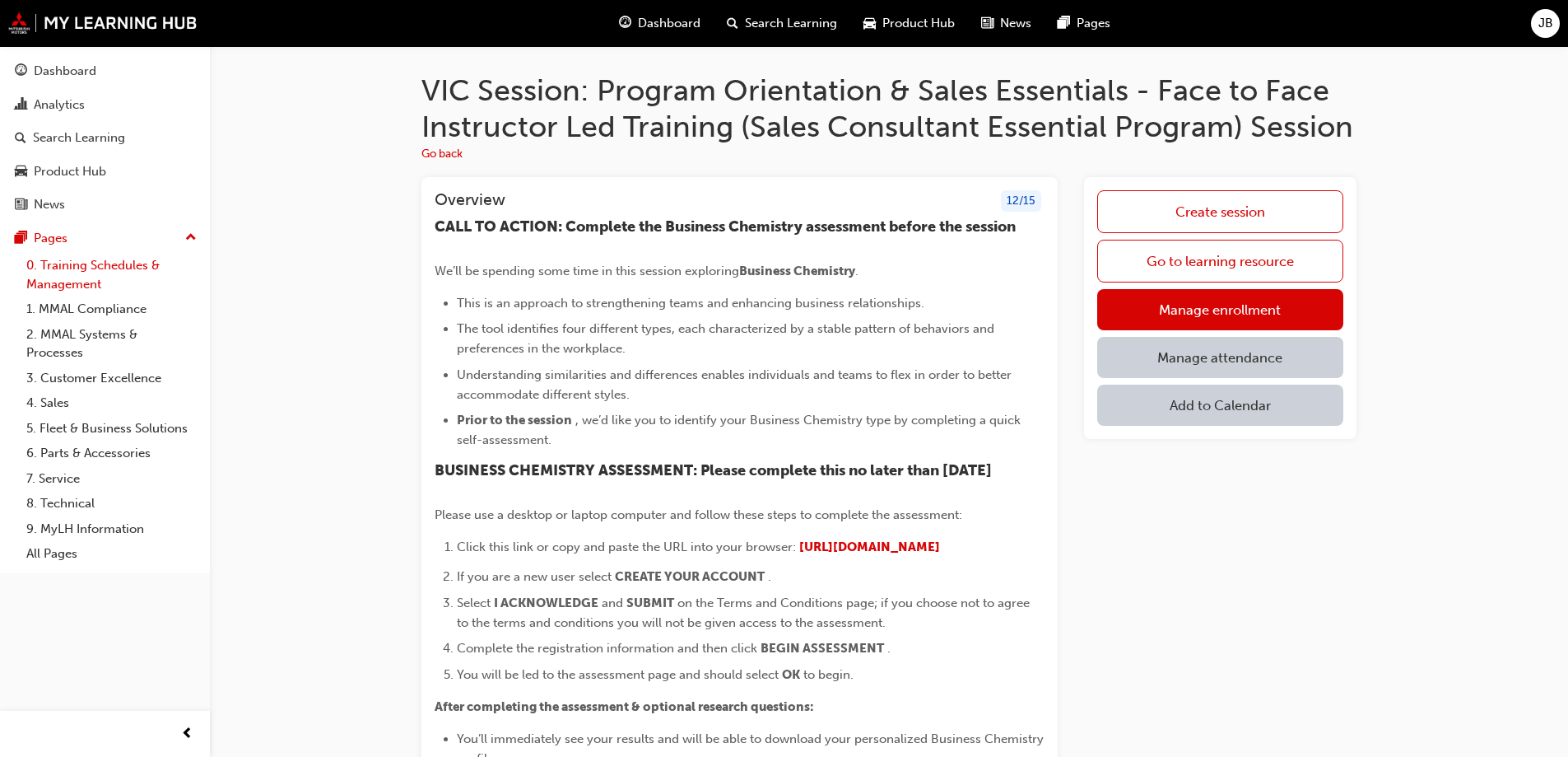
click at [59, 266] on link "0. Training Schedules & Management" at bounding box center [111, 275] width 184 height 44
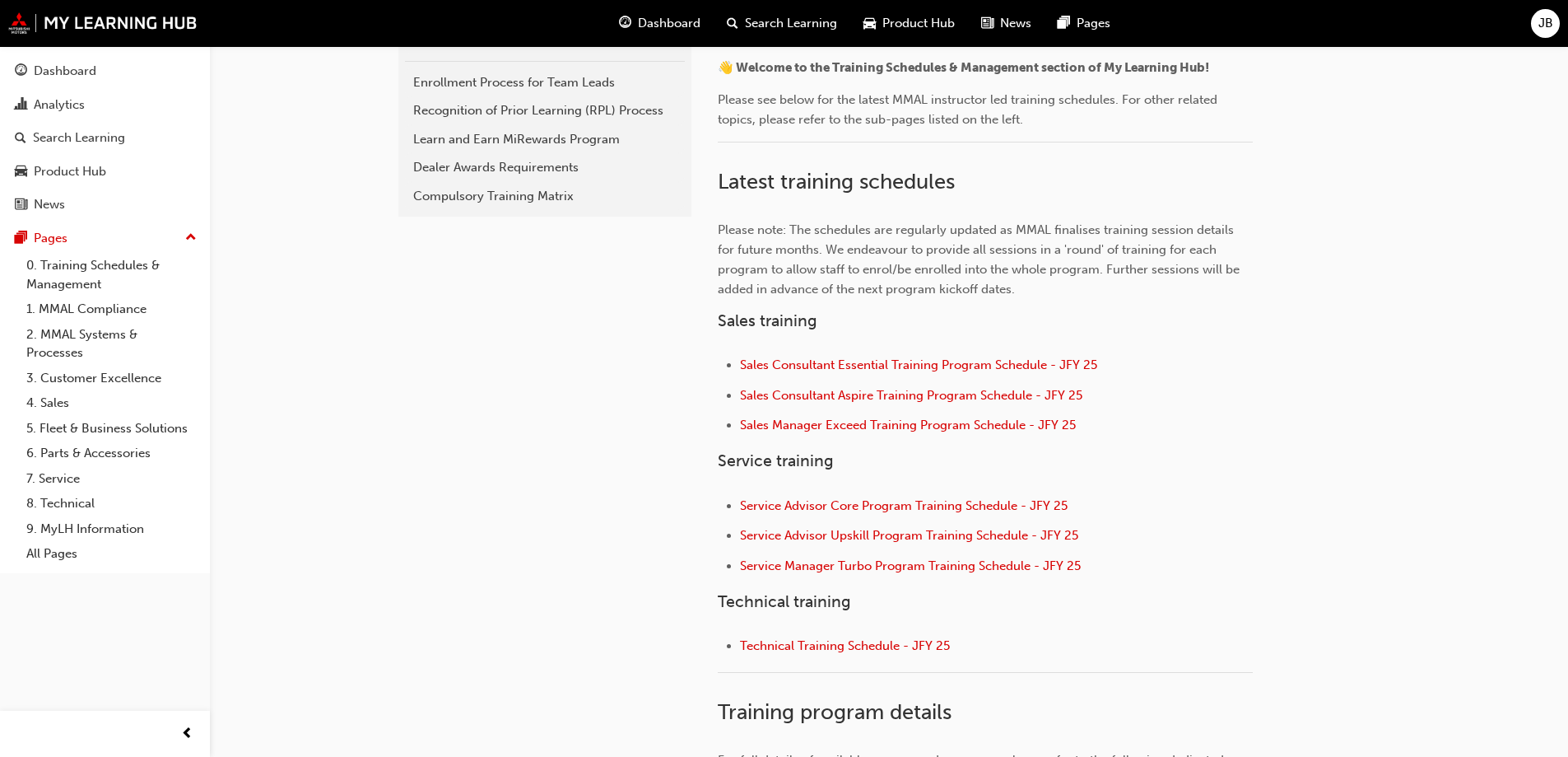
scroll to position [412, 0]
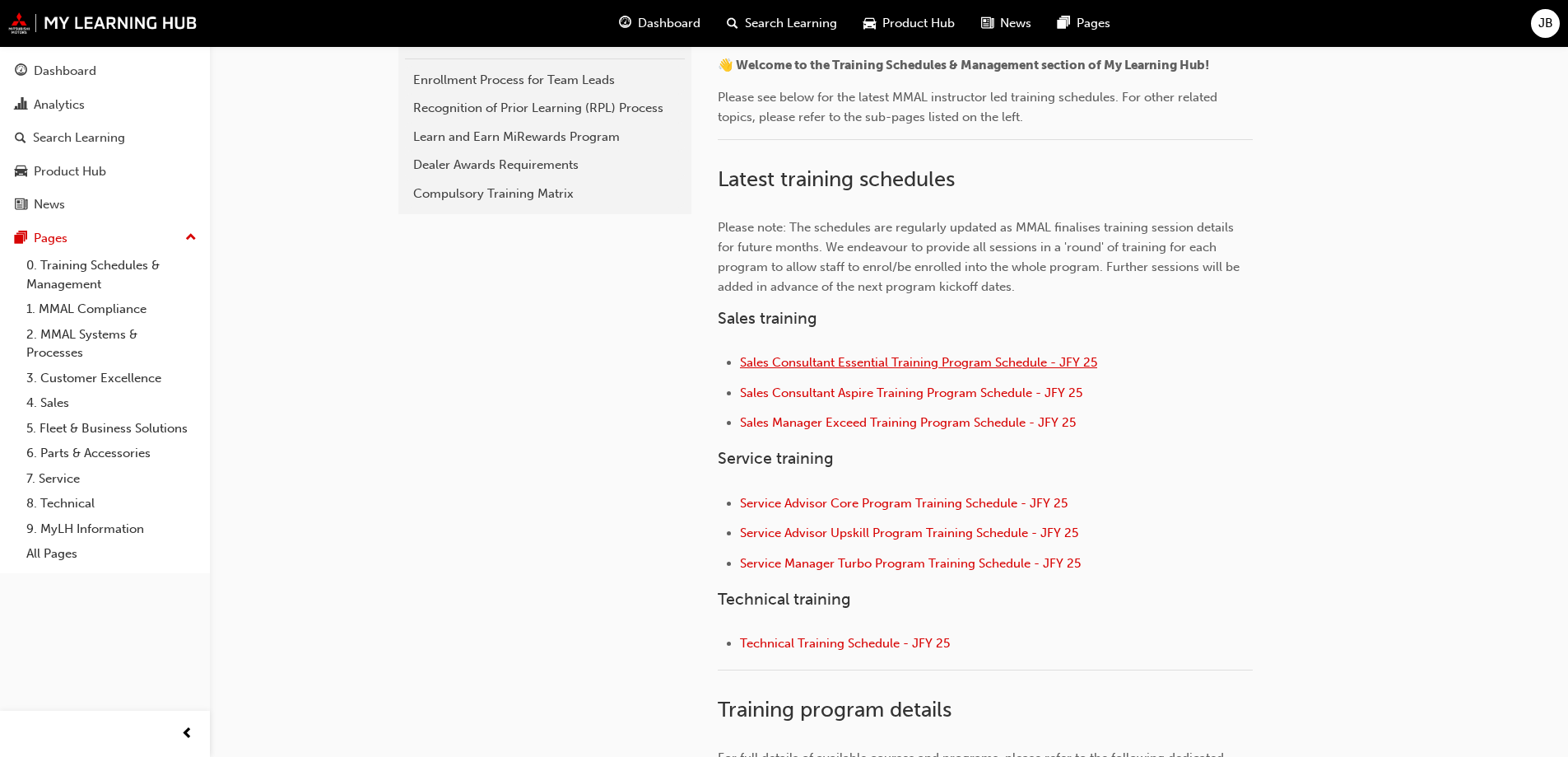
click at [891, 362] on span "Sales Consultant Essential Training Program Schedule - JFY 25" at bounding box center [918, 362] width 357 height 15
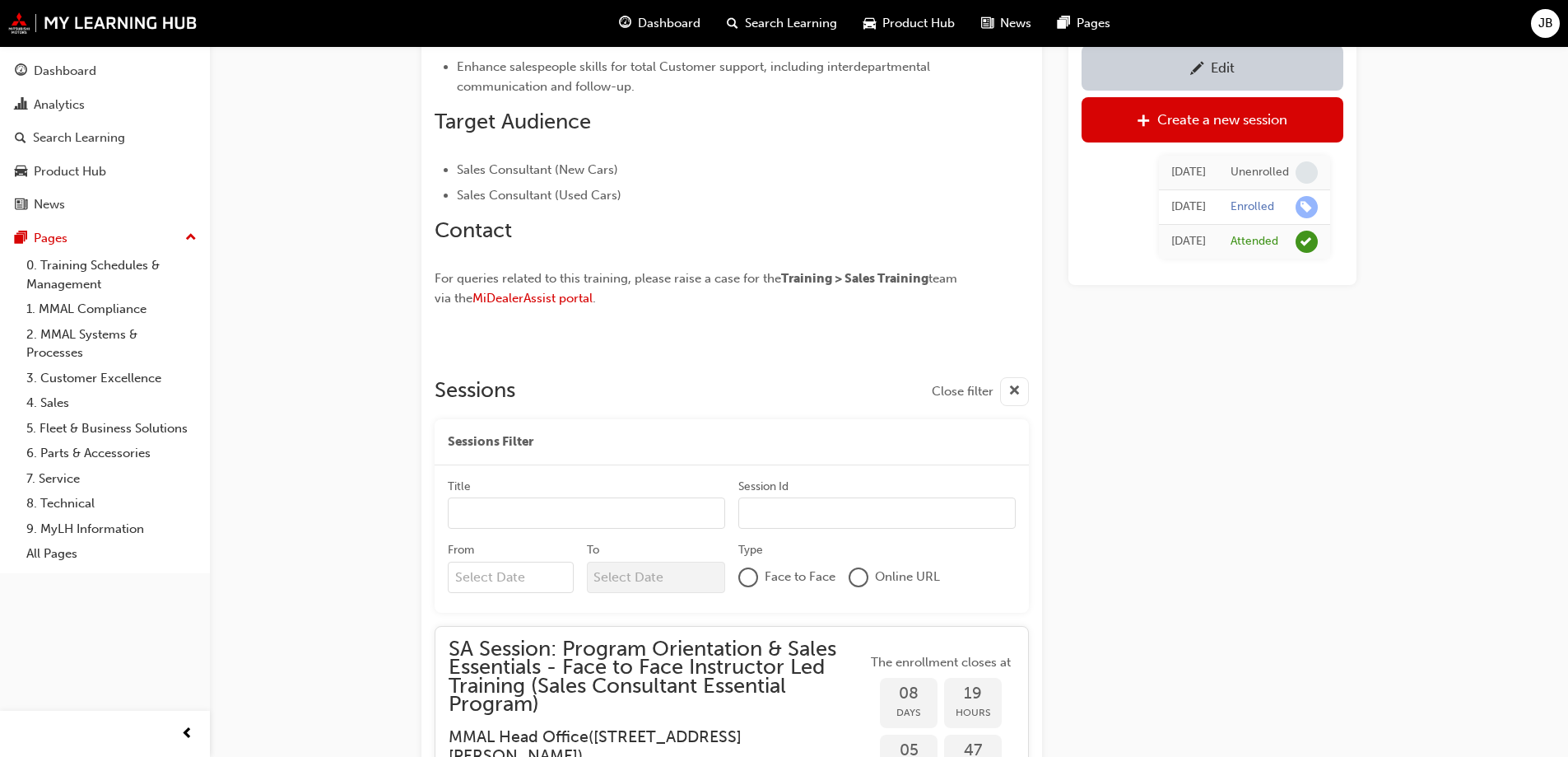
scroll to position [1191, 0]
